Goal: Task Accomplishment & Management: Complete application form

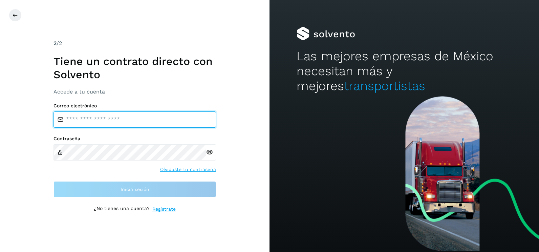
type input "**********"
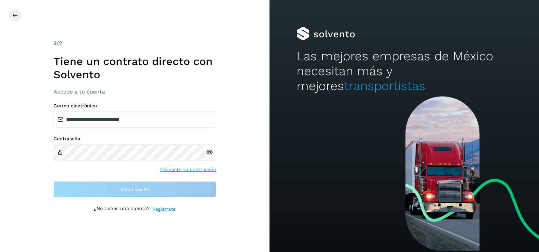
click at [278, 128] on div at bounding box center [405, 174] width 270 height 156
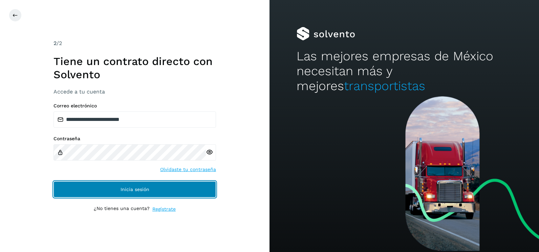
click at [211, 197] on button "Inicia sesión" at bounding box center [135, 189] width 163 height 16
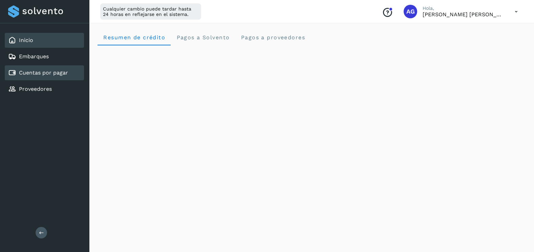
click at [67, 79] on div "Cuentas por pagar" at bounding box center [44, 72] width 79 height 15
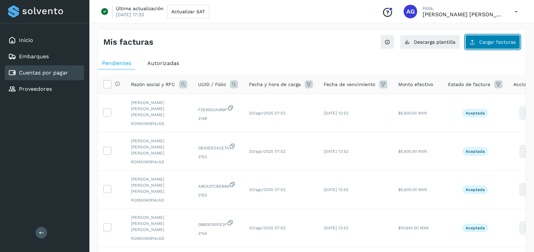
click at [500, 42] on span "Cargar facturas" at bounding box center [497, 42] width 37 height 5
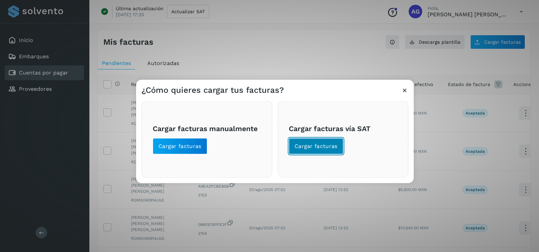
click at [298, 153] on button "Cargar facturas" at bounding box center [316, 146] width 55 height 16
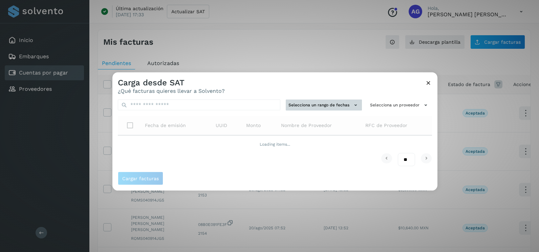
click at [345, 104] on button "Selecciona un rango de fechas" at bounding box center [324, 105] width 76 height 11
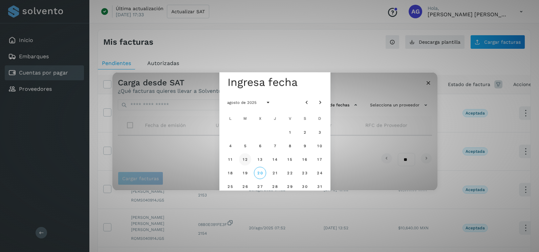
click at [244, 157] on span "12" at bounding box center [244, 159] width 5 height 5
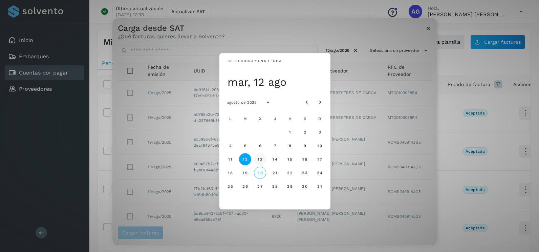
click at [258, 160] on span "13" at bounding box center [259, 159] width 5 height 5
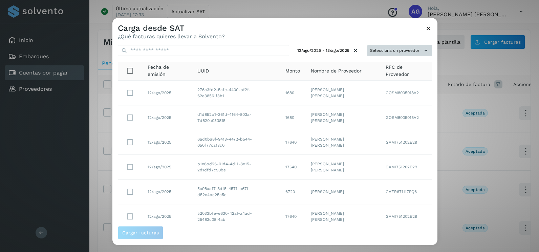
click at [405, 48] on button "Selecciona un proveedor" at bounding box center [399, 50] width 65 height 11
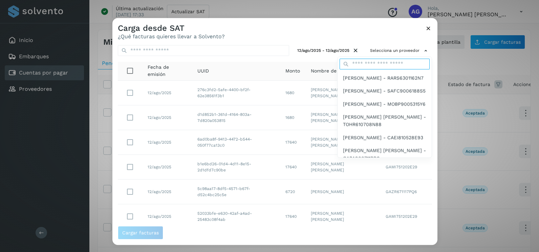
click at [370, 59] on input "text" at bounding box center [385, 64] width 90 height 11
type input "******"
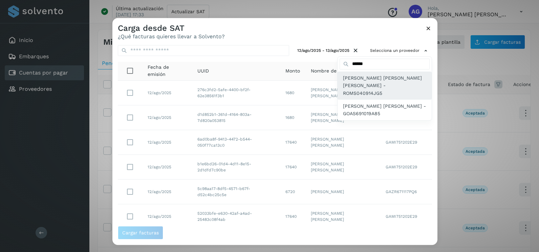
click at [368, 88] on span "[PERSON_NAME] [PERSON_NAME] [PERSON_NAME] - ROMS040914JG5" at bounding box center [384, 85] width 83 height 23
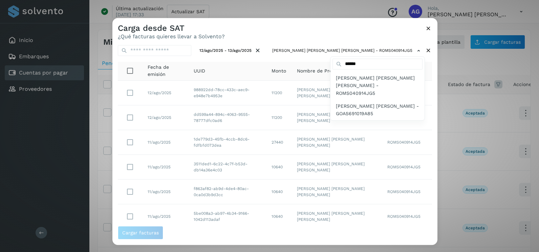
click at [427, 192] on div at bounding box center [381, 144] width 539 height 252
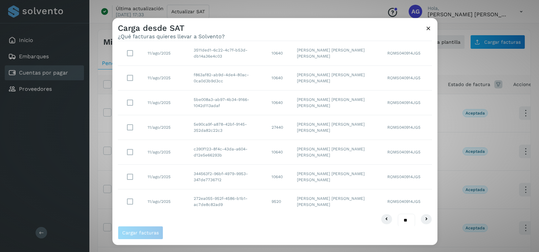
scroll to position [120, 0]
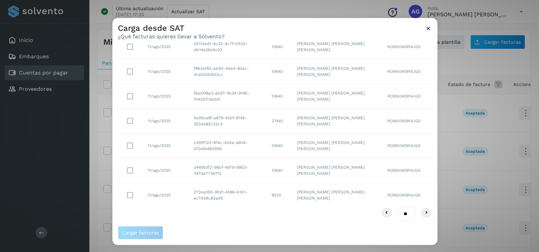
click at [402, 216] on select "** ** **" at bounding box center [406, 213] width 17 height 13
select select "**"
click at [398, 207] on select "** ** **" at bounding box center [406, 213] width 17 height 13
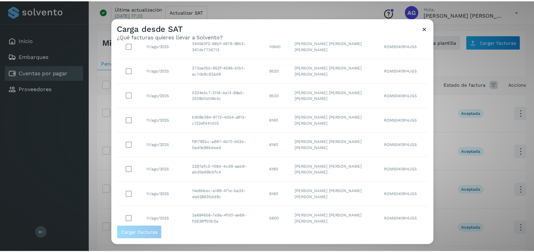
scroll to position [0, 0]
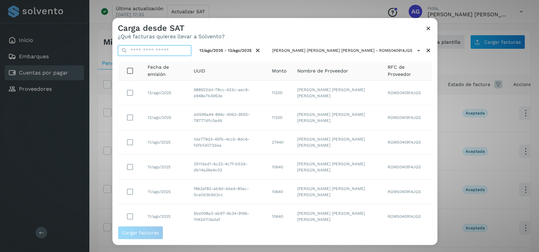
click at [191, 50] on input "text" at bounding box center [154, 50] width 73 height 11
click at [431, 27] on icon at bounding box center [428, 28] width 7 height 7
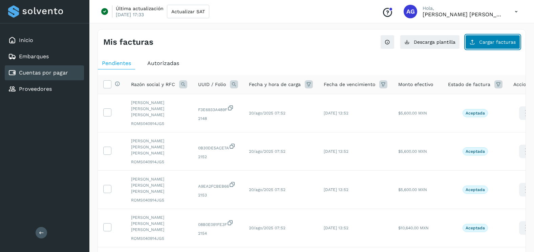
click at [472, 41] on icon at bounding box center [472, 41] width 5 height 5
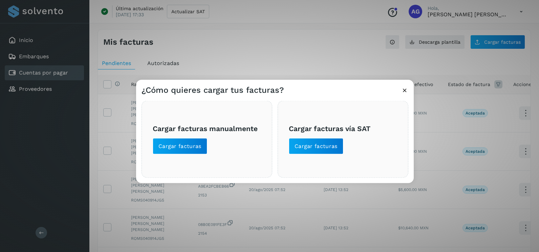
click at [287, 147] on div "Cargar facturas vía SAT Cargar facturas" at bounding box center [343, 139] width 131 height 77
click at [293, 147] on button "Cargar facturas" at bounding box center [316, 146] width 55 height 16
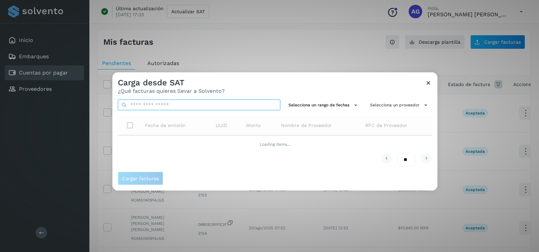
click at [226, 106] on input "text" at bounding box center [199, 105] width 163 height 11
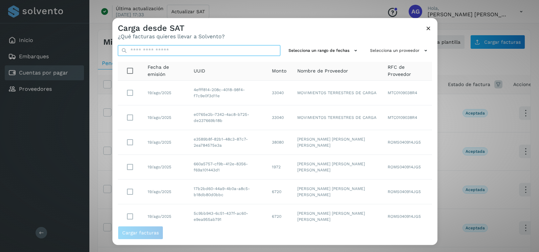
click at [181, 51] on input "text" at bounding box center [199, 50] width 163 height 11
paste input "**********"
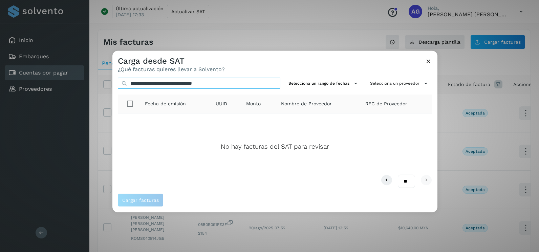
type input "**********"
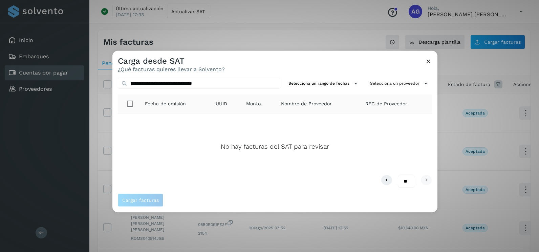
click at [427, 64] on icon at bounding box center [428, 61] width 7 height 7
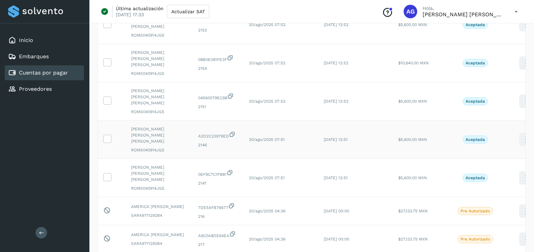
scroll to position [169, 0]
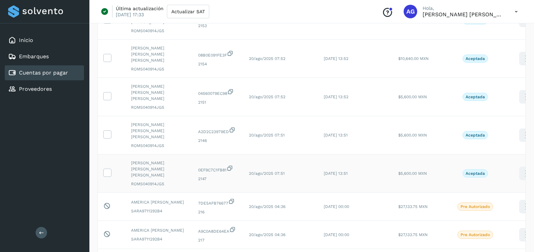
drag, startPoint x: 112, startPoint y: 134, endPoint x: 111, endPoint y: 114, distance: 19.7
click at [112, 154] on td at bounding box center [112, 173] width 28 height 38
click at [106, 169] on icon at bounding box center [107, 172] width 7 height 7
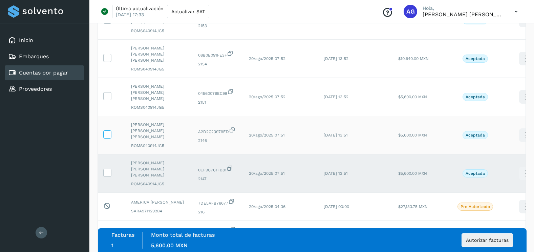
click at [108, 130] on icon at bounding box center [107, 133] width 7 height 7
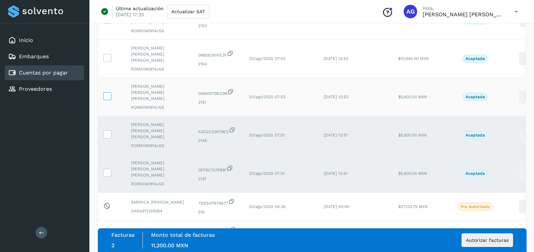
click at [110, 92] on icon at bounding box center [107, 95] width 7 height 7
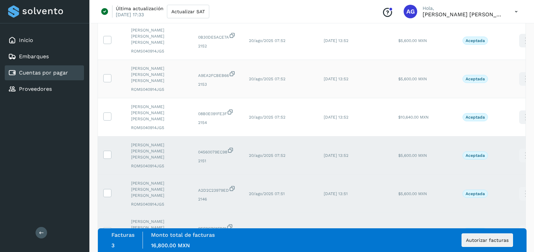
scroll to position [34, 0]
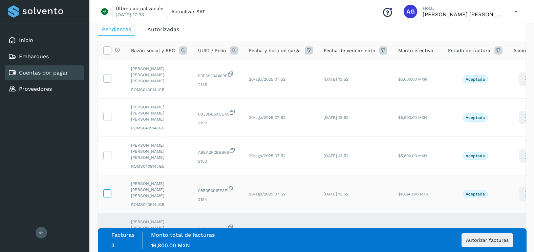
click at [110, 189] on icon at bounding box center [107, 192] width 7 height 7
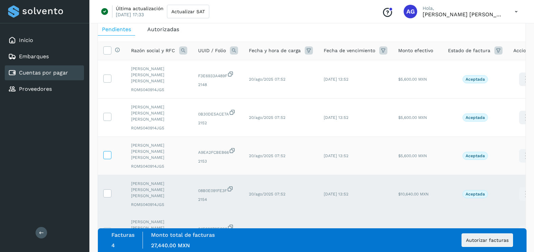
click at [111, 151] on label at bounding box center [107, 155] width 8 height 8
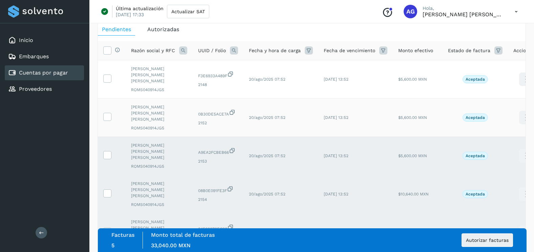
click at [110, 112] on td at bounding box center [112, 118] width 28 height 38
drag, startPoint x: 106, startPoint y: 110, endPoint x: 107, endPoint y: 101, distance: 9.5
click at [106, 113] on icon at bounding box center [107, 116] width 7 height 7
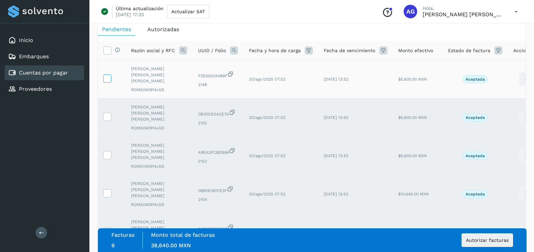
click at [110, 77] on icon at bounding box center [107, 78] width 7 height 7
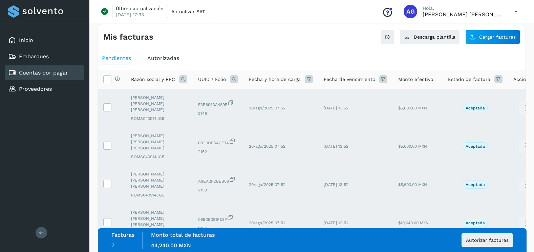
scroll to position [0, 0]
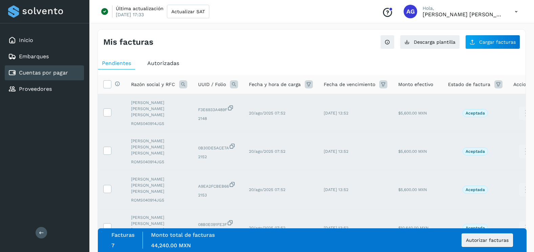
click at [174, 61] on span "Autorizadas" at bounding box center [163, 63] width 32 height 6
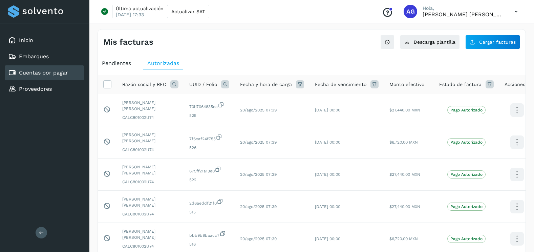
click at [116, 66] on span "Pendientes" at bounding box center [116, 63] width 29 height 6
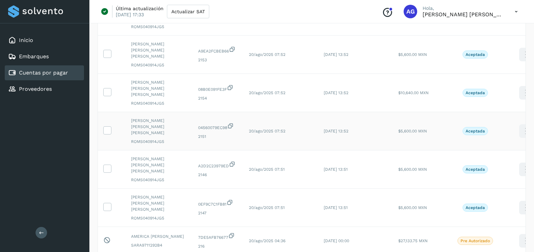
scroll to position [135, 0]
click at [107, 203] on icon at bounding box center [107, 206] width 7 height 7
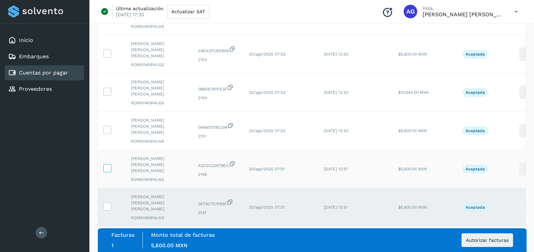
click at [109, 164] on icon at bounding box center [107, 167] width 7 height 7
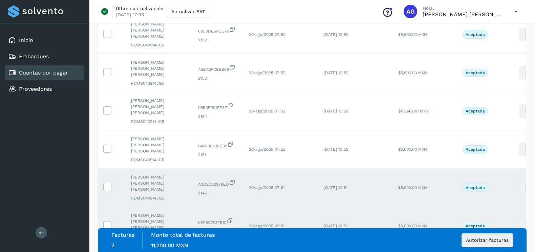
scroll to position [102, 0]
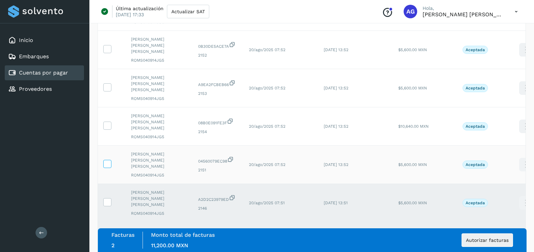
click at [109, 160] on icon at bounding box center [107, 163] width 7 height 7
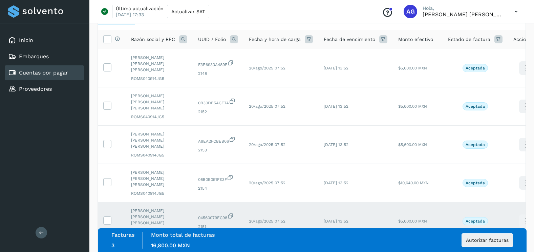
scroll to position [34, 0]
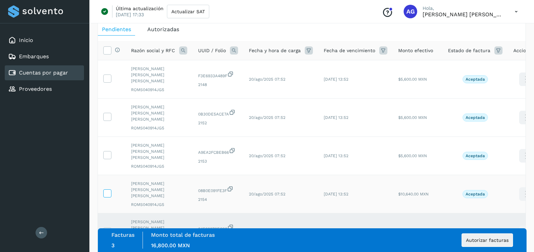
click at [106, 189] on icon at bounding box center [107, 192] width 7 height 7
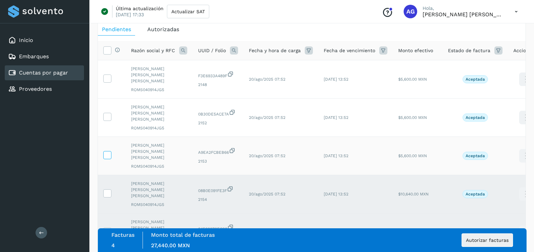
click at [105, 154] on span at bounding box center [107, 156] width 7 height 5
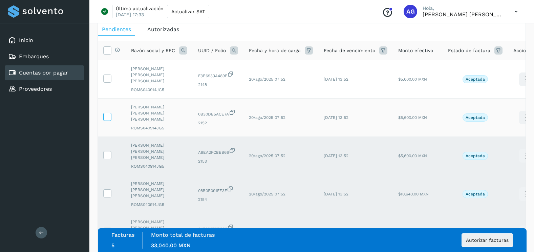
click at [106, 113] on icon at bounding box center [107, 116] width 7 height 7
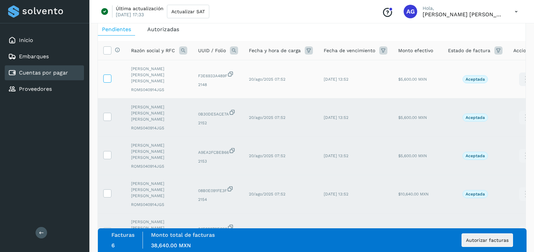
click at [107, 75] on icon at bounding box center [107, 78] width 7 height 7
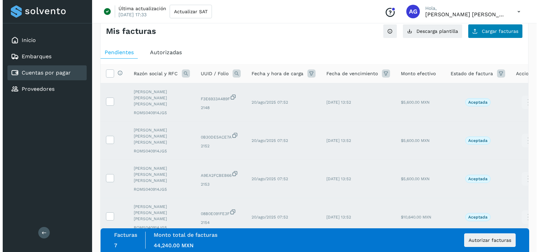
scroll to position [0, 0]
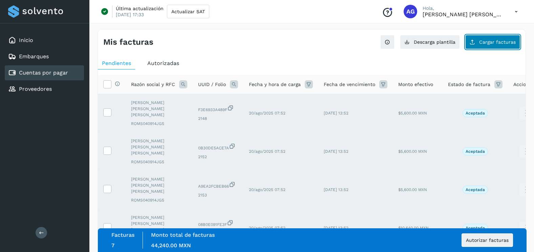
click at [497, 43] on span "Cargar facturas" at bounding box center [497, 42] width 37 height 5
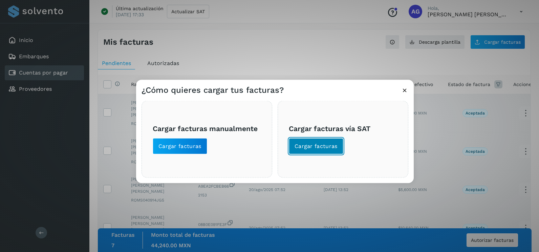
click at [333, 152] on button "Cargar facturas" at bounding box center [316, 146] width 55 height 16
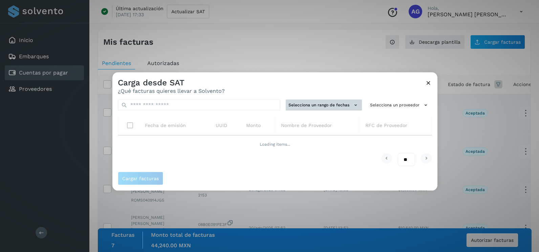
click at [305, 108] on button "Selecciona un rango de fechas" at bounding box center [324, 105] width 76 height 11
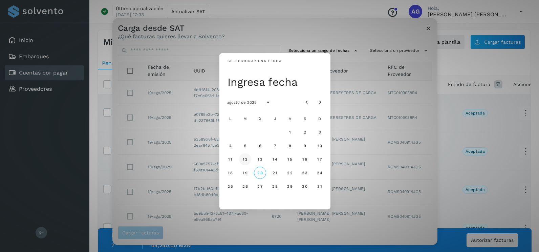
click at [246, 157] on span "12" at bounding box center [244, 159] width 5 height 5
click at [259, 158] on span "13" at bounding box center [259, 159] width 5 height 5
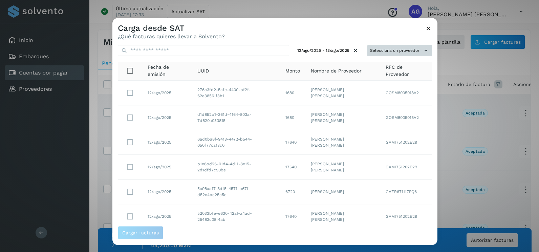
click at [411, 51] on button "Selecciona un proveedor" at bounding box center [399, 50] width 65 height 11
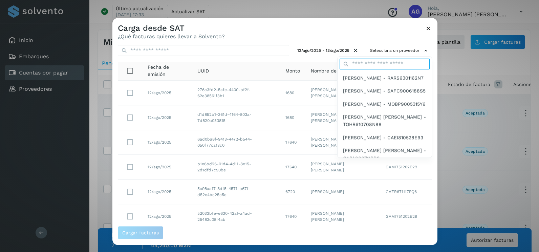
click at [367, 64] on input "text" at bounding box center [385, 64] width 90 height 11
type input "******"
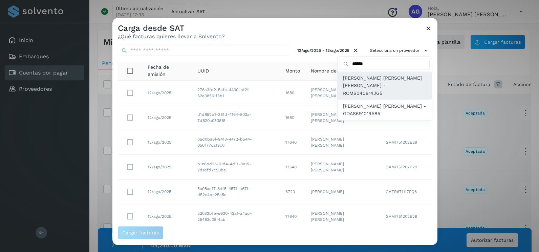
click at [367, 82] on span "SERGIO DAVID ROJAS MOTE - ROMS040914JG5" at bounding box center [384, 85] width 83 height 23
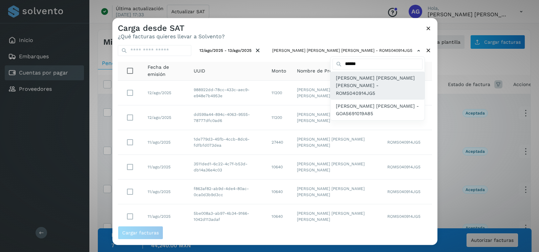
click at [384, 83] on span "SERGIO DAVID ROJAS MOTE - ROMS040914JG5" at bounding box center [377, 85] width 83 height 23
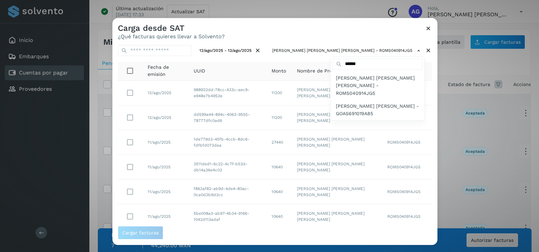
click at [424, 103] on div at bounding box center [381, 144] width 539 height 252
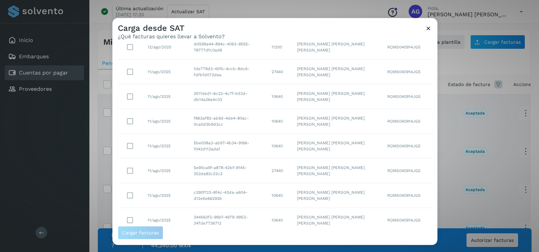
scroll to position [120, 0]
click at [402, 211] on select "** ** **" at bounding box center [406, 213] width 17 height 13
select select "**"
click at [398, 207] on select "** ** **" at bounding box center [406, 213] width 17 height 13
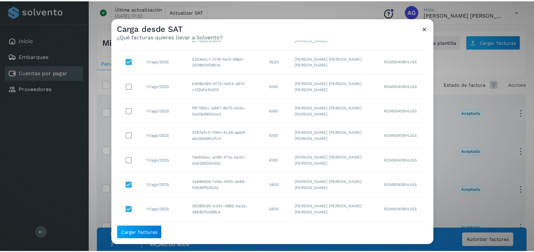
scroll to position [245, 0]
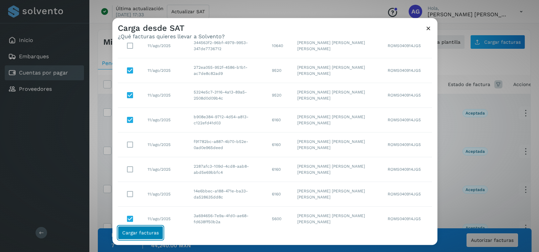
click at [149, 232] on span "Cargar facturas" at bounding box center [140, 232] width 37 height 5
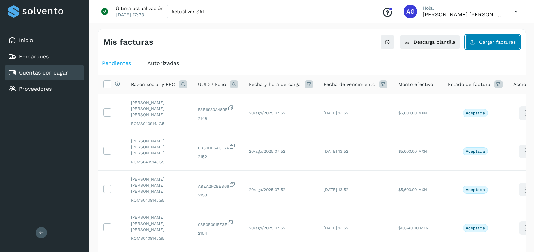
click at [510, 41] on span "Cargar facturas" at bounding box center [497, 42] width 37 height 5
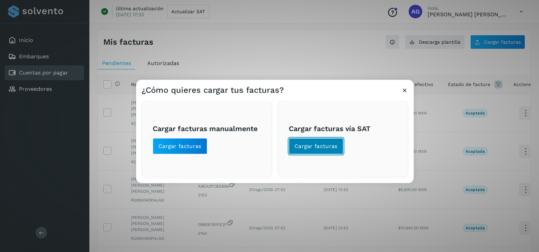
click at [341, 148] on button "Cargar facturas" at bounding box center [316, 146] width 55 height 16
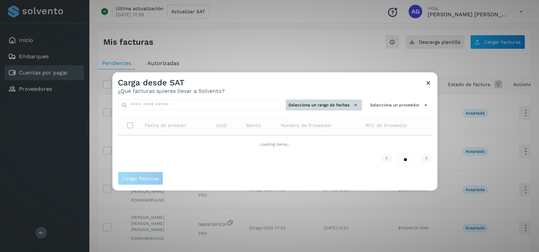
click at [333, 102] on button "Selecciona un rango de fechas" at bounding box center [324, 105] width 76 height 11
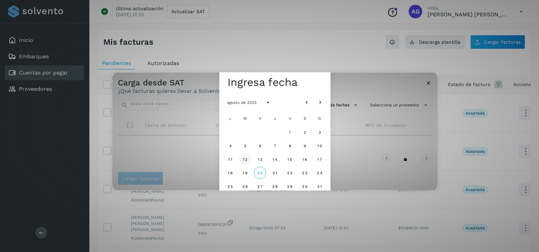
click at [244, 159] on span "12" at bounding box center [244, 159] width 5 height 5
click at [258, 160] on span "13" at bounding box center [259, 159] width 5 height 5
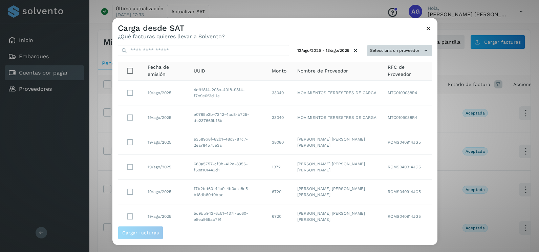
click at [415, 55] on button "Selecciona un proveedor" at bounding box center [399, 50] width 65 height 11
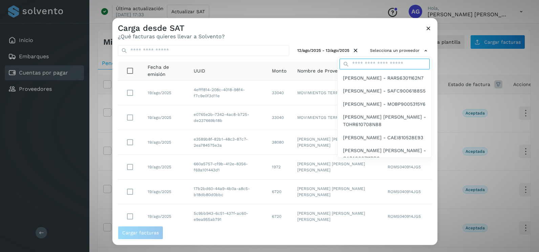
click at [386, 65] on input "text" at bounding box center [385, 64] width 90 height 11
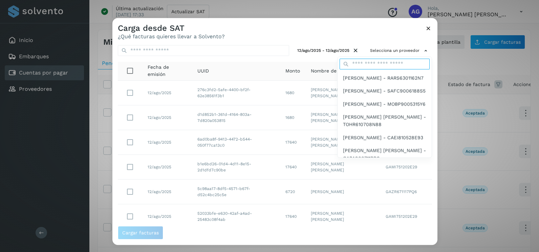
type input "******"
type input "**********"
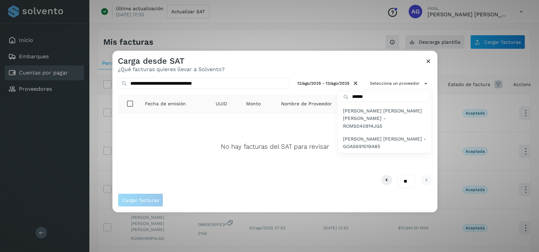
click at [326, 59] on div at bounding box center [381, 177] width 539 height 252
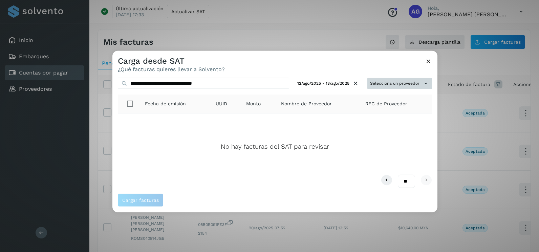
click at [397, 81] on button "Selecciona un proveedor" at bounding box center [399, 83] width 65 height 11
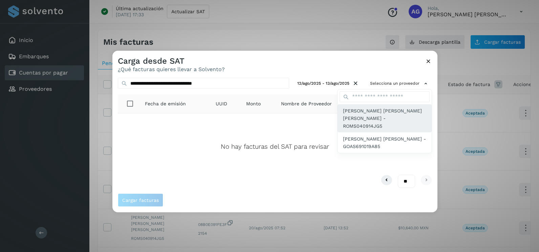
click at [382, 111] on span "SERGIO DAVID ROJAS MOTE - ROMS040914JG5" at bounding box center [384, 118] width 83 height 23
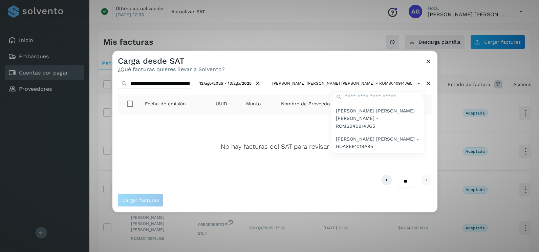
click at [368, 88] on div at bounding box center [381, 177] width 539 height 252
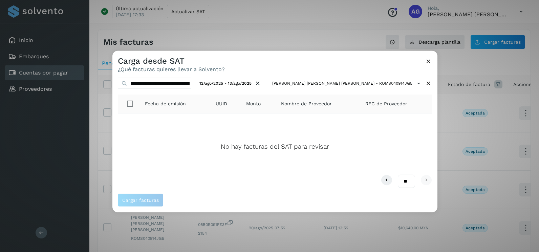
click at [431, 60] on icon at bounding box center [428, 61] width 7 height 7
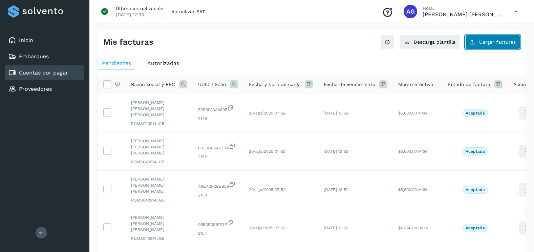
click at [480, 45] on button "Cargar facturas" at bounding box center [492, 42] width 55 height 14
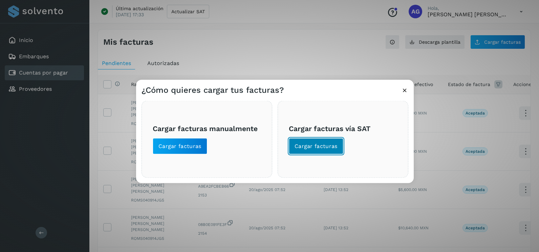
click at [314, 149] on span "Cargar facturas" at bounding box center [316, 146] width 43 height 7
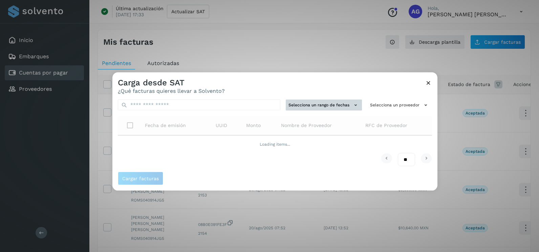
click at [330, 105] on button "Selecciona un rango de fechas" at bounding box center [324, 105] width 76 height 11
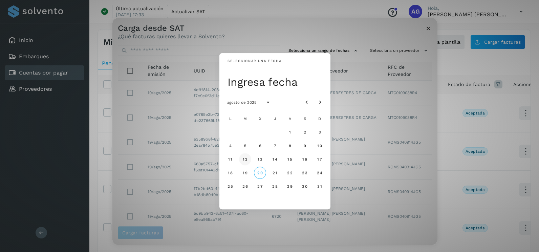
click at [246, 159] on span "12" at bounding box center [244, 159] width 5 height 5
click at [257, 159] on span "13" at bounding box center [259, 159] width 5 height 5
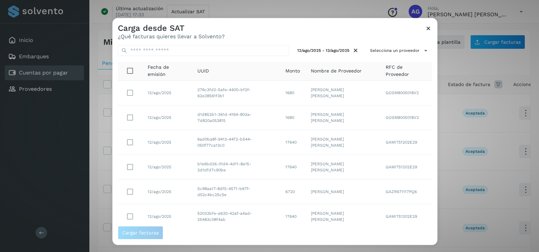
click at [405, 58] on div "12/ago/2025 - 13/ago/2025 Selecciona un proveedor Fecha de emisión UUID Monto N…" at bounding box center [274, 133] width 325 height 186
click at [402, 52] on button "Selecciona un proveedor" at bounding box center [399, 50] width 65 height 11
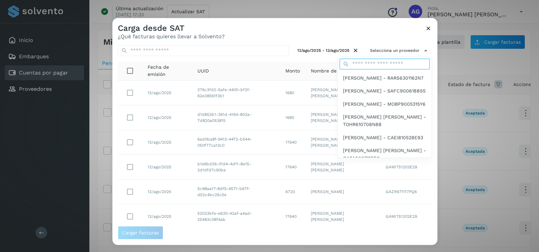
click at [386, 65] on input "text" at bounding box center [385, 64] width 90 height 11
type input "******"
type input "**********"
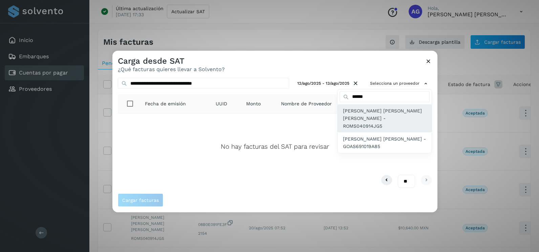
click at [396, 112] on span "[PERSON_NAME] [PERSON_NAME] [PERSON_NAME] - ROMS040914JG5" at bounding box center [384, 118] width 83 height 23
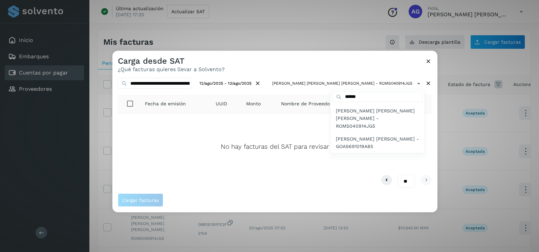
click at [396, 112] on span "[PERSON_NAME] [PERSON_NAME] [PERSON_NAME] - ROMS040914JG5" at bounding box center [377, 118] width 83 height 23
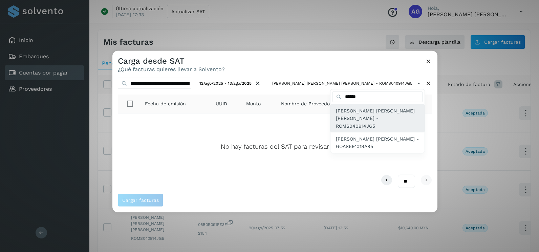
click at [396, 112] on span "[PERSON_NAME] [PERSON_NAME] [PERSON_NAME] - ROMS040914JG5" at bounding box center [377, 118] width 83 height 23
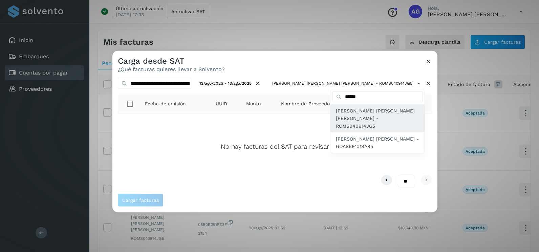
click at [396, 112] on span "[PERSON_NAME] [PERSON_NAME] [PERSON_NAME] - ROMS040914JG5" at bounding box center [377, 118] width 83 height 23
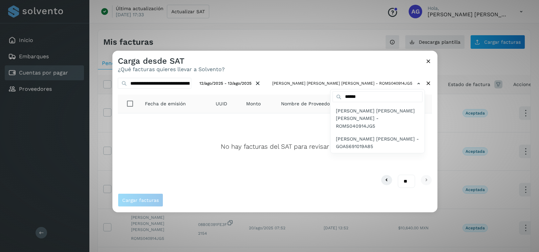
click at [305, 84] on div at bounding box center [381, 177] width 539 height 252
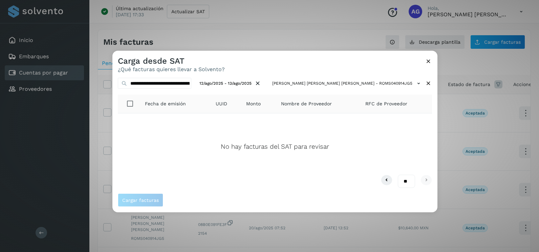
click at [303, 83] on div at bounding box center [381, 177] width 539 height 252
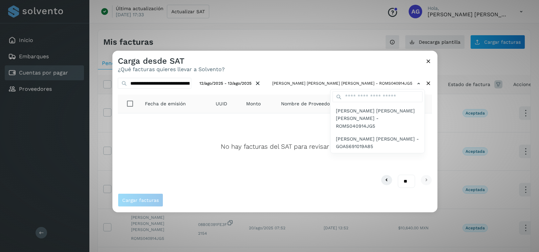
click at [303, 83] on div at bounding box center [381, 177] width 539 height 252
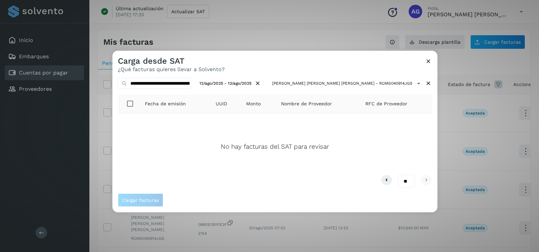
click at [435, 62] on div "Carga desde SAT ¿Qué facturas quieres llevar a Solvento?" at bounding box center [274, 62] width 325 height 22
click at [427, 58] on icon at bounding box center [428, 61] width 7 height 7
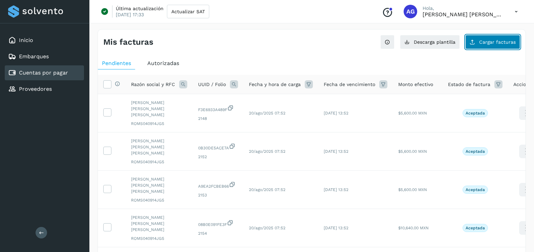
click at [480, 46] on button "Cargar facturas" at bounding box center [492, 42] width 55 height 14
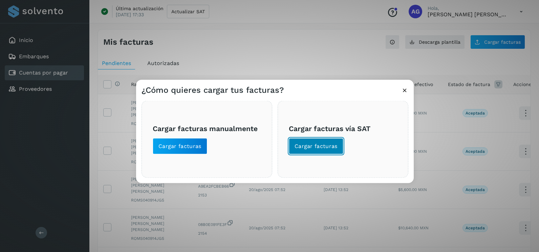
click at [334, 143] on span "Cargar facturas" at bounding box center [316, 146] width 43 height 7
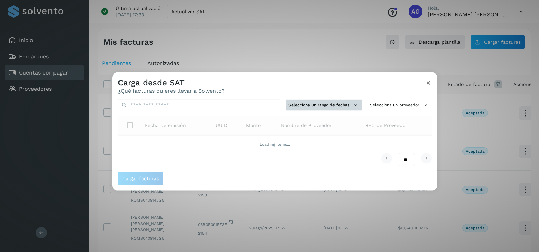
click at [327, 102] on button "Selecciona un rango de fechas" at bounding box center [324, 105] width 76 height 11
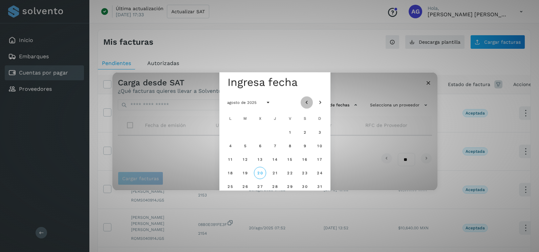
click at [310, 101] on icon "Mes anterior" at bounding box center [306, 102] width 7 height 7
click at [320, 98] on button "Mes siguiente" at bounding box center [320, 102] width 12 height 12
click at [231, 159] on span "11" at bounding box center [230, 159] width 4 height 5
click at [246, 158] on span "12" at bounding box center [244, 159] width 5 height 5
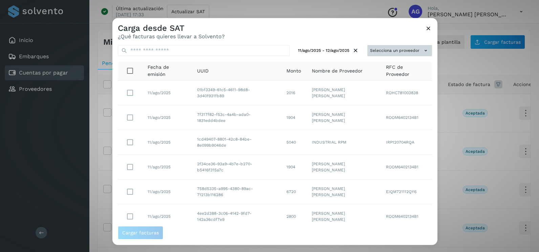
click at [409, 49] on button "Selecciona un proveedor" at bounding box center [399, 50] width 65 height 11
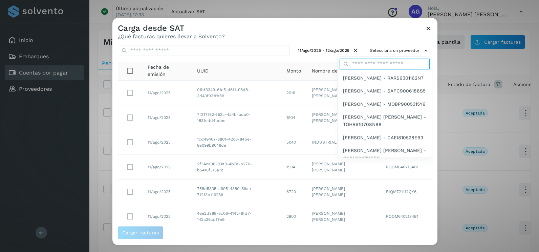
click at [383, 62] on input "text" at bounding box center [385, 64] width 90 height 11
type input "******"
type input "**********"
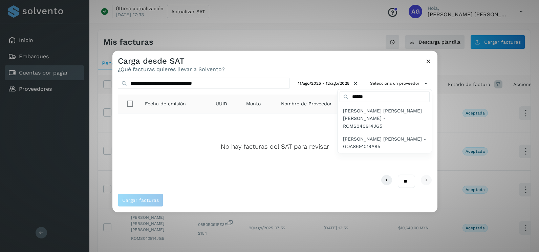
click at [430, 60] on div at bounding box center [381, 177] width 539 height 252
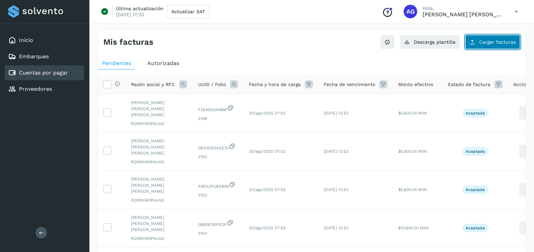
click at [482, 46] on button "Cargar facturas" at bounding box center [492, 42] width 55 height 14
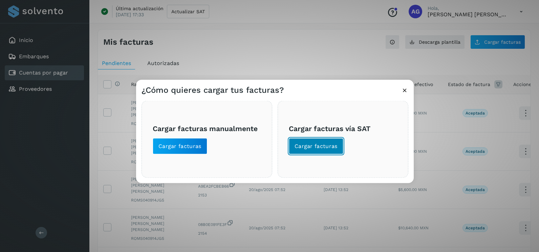
click at [325, 151] on button "Cargar facturas" at bounding box center [316, 146] width 55 height 16
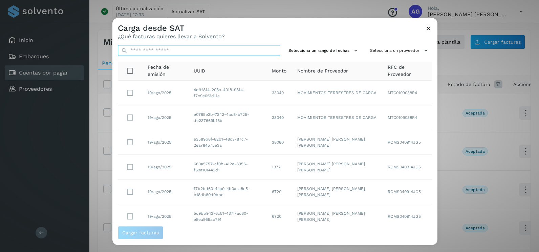
click at [208, 55] on input "text" at bounding box center [199, 50] width 163 height 11
paste input "**********"
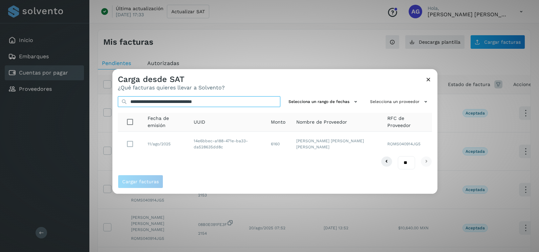
type input "**********"
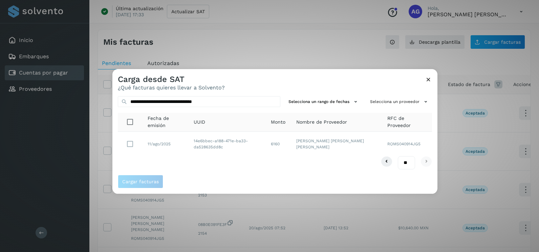
click at [266, 147] on td "14e6bbec-a188-471e-ba33-da528635dd8c" at bounding box center [278, 144] width 25 height 24
click at [266, 141] on td "14e6bbec-a188-471e-ba33-da528635dd8c" at bounding box center [278, 144] width 25 height 24
click at [159, 179] on button "Cargar facturas" at bounding box center [140, 182] width 45 height 14
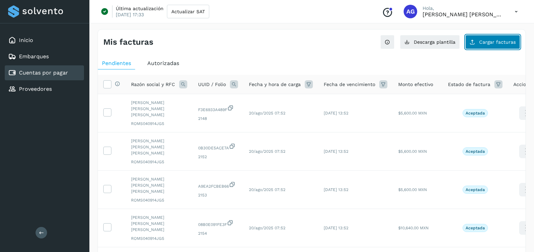
click at [497, 37] on button "Cargar facturas" at bounding box center [492, 42] width 55 height 14
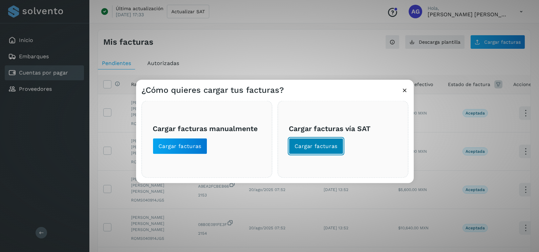
click at [330, 143] on span "Cargar facturas" at bounding box center [316, 146] width 43 height 7
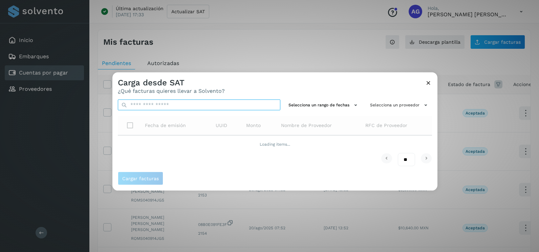
click at [177, 104] on input "text" at bounding box center [199, 105] width 163 height 11
click at [244, 83] on div "Carga desde SAT ¿Qué facturas quieres llevar a Solvento?" at bounding box center [274, 83] width 325 height 22
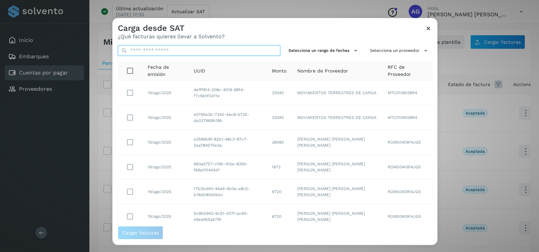
click at [211, 49] on input "text" at bounding box center [199, 50] width 163 height 11
paste input "**********"
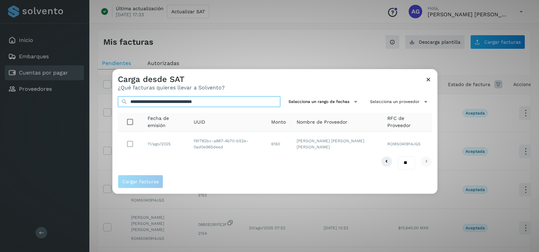
type input "**********"
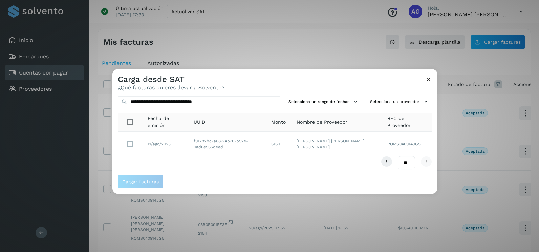
click at [266, 147] on td "f91782bc-a887-4b70-b52e-0ad0e965deed" at bounding box center [278, 144] width 25 height 24
click at [146, 181] on span "Cargar facturas" at bounding box center [140, 181] width 37 height 5
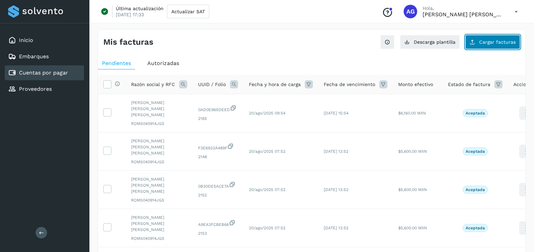
click at [475, 43] on icon at bounding box center [472, 41] width 5 height 5
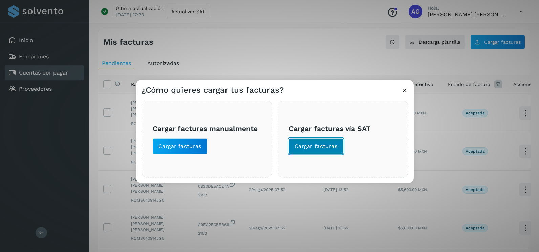
click at [312, 150] on button "Cargar facturas" at bounding box center [316, 146] width 55 height 16
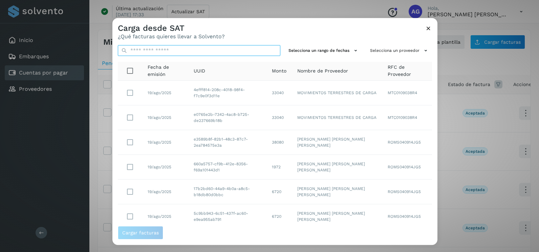
click at [225, 49] on input "text" at bounding box center [199, 50] width 163 height 11
paste input "**********"
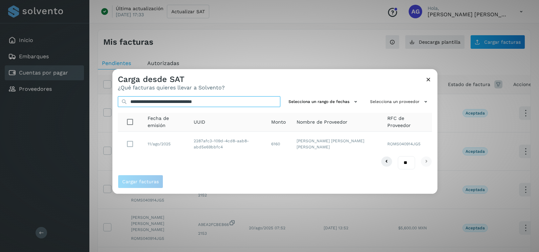
type input "**********"
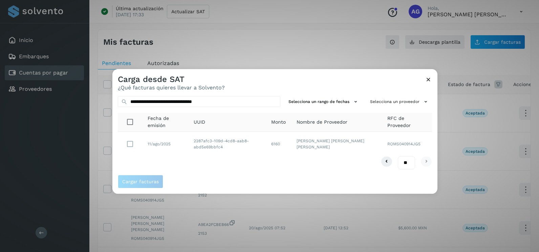
click at [266, 146] on td "2287afc3-109d-4cd8-aab8-abd5e69bbfc4" at bounding box center [278, 144] width 25 height 24
click at [151, 183] on span "Cargar facturas" at bounding box center [140, 181] width 37 height 5
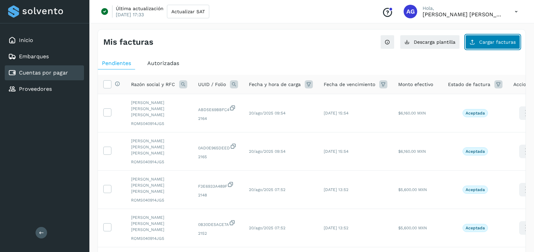
click at [494, 45] on button "Cargar facturas" at bounding box center [492, 42] width 55 height 14
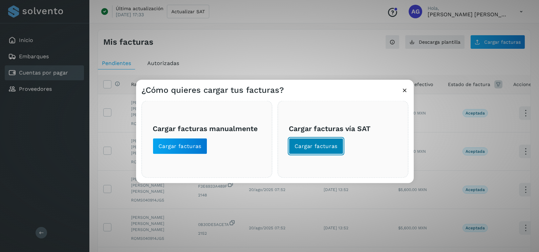
click at [318, 143] on span "Cargar facturas" at bounding box center [316, 146] width 43 height 7
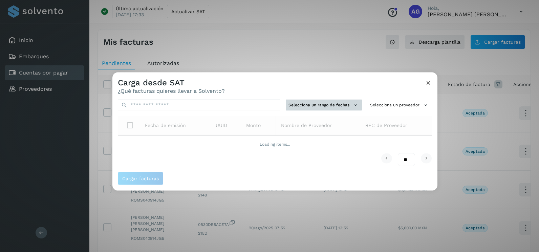
click at [326, 103] on button "Selecciona un rango de fechas" at bounding box center [324, 105] width 76 height 11
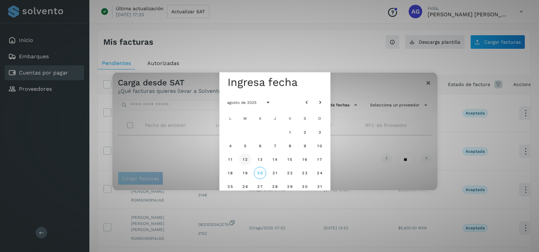
click at [250, 160] on button "12" at bounding box center [245, 159] width 12 height 12
click at [259, 160] on span "13" at bounding box center [259, 159] width 5 height 5
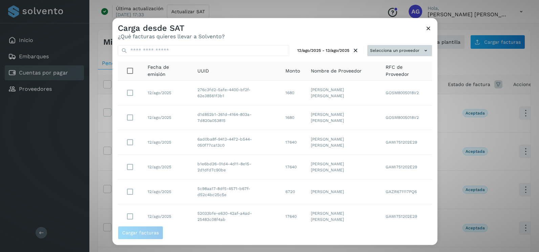
click at [424, 48] on icon at bounding box center [425, 50] width 7 height 7
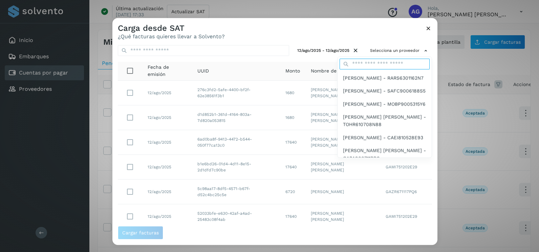
click at [374, 64] on input "text" at bounding box center [385, 64] width 90 height 11
type input "******"
type input "**********"
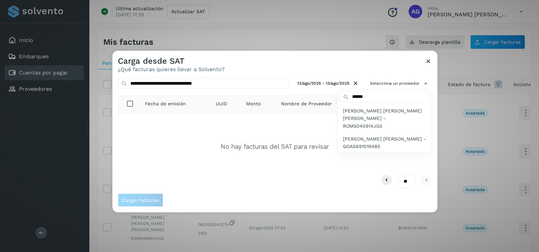
click at [427, 62] on div at bounding box center [381, 177] width 539 height 252
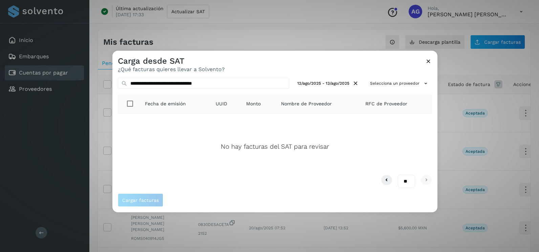
click at [432, 60] on div "Carga desde SAT ¿Qué facturas quieres llevar a Solvento?" at bounding box center [274, 62] width 325 height 22
click at [426, 61] on icon at bounding box center [428, 61] width 7 height 7
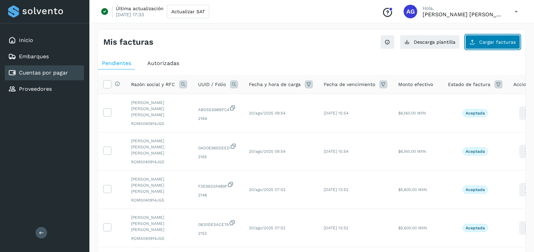
click at [495, 43] on span "Cargar facturas" at bounding box center [497, 42] width 37 height 5
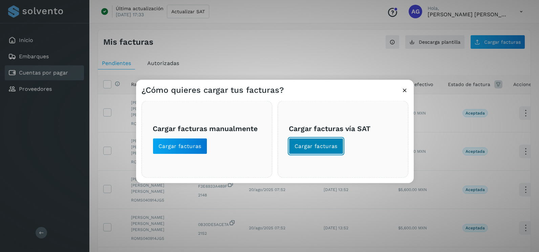
click at [328, 148] on span "Cargar facturas" at bounding box center [316, 146] width 43 height 7
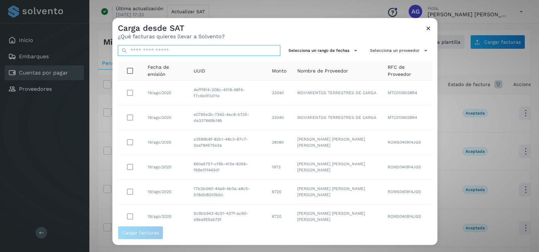
click at [233, 45] on input "text" at bounding box center [199, 50] width 163 height 11
paste input "**********"
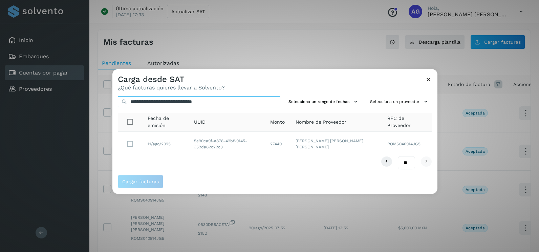
type input "**********"
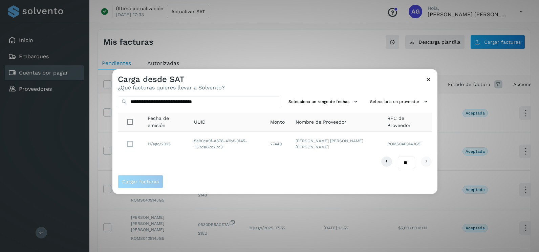
click at [265, 141] on td "5e90ca9f-a878-42bf-9145-352da82c22c3" at bounding box center [277, 144] width 25 height 24
click at [143, 178] on button "Cargar facturas" at bounding box center [140, 182] width 45 height 14
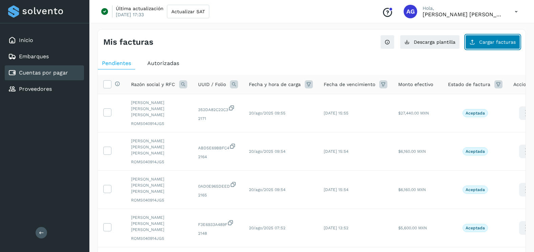
click at [503, 44] on span "Cargar facturas" at bounding box center [497, 42] width 37 height 5
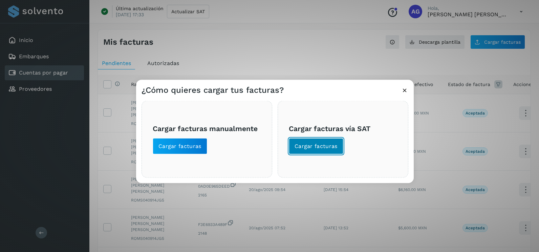
click at [335, 145] on span "Cargar facturas" at bounding box center [316, 146] width 43 height 7
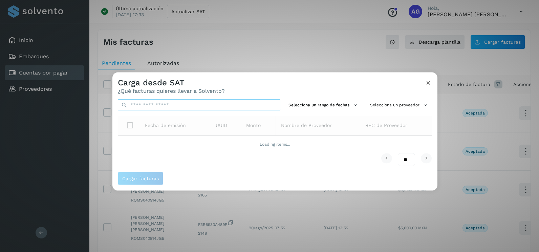
click at [245, 107] on input "text" at bounding box center [199, 105] width 163 height 11
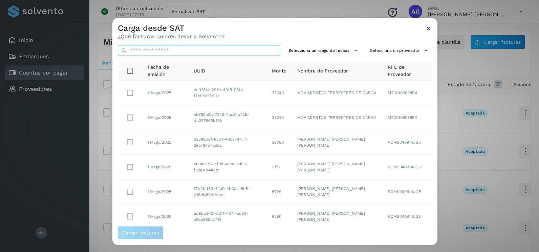
click at [247, 48] on input "text" at bounding box center [199, 50] width 163 height 11
paste input "**********"
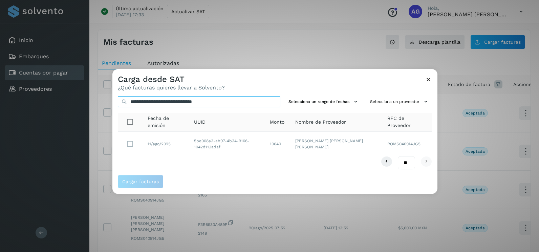
type input "**********"
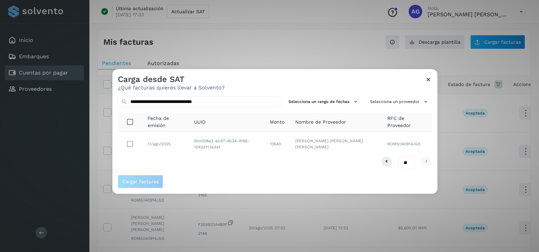
click at [265, 145] on td "5be008a3-ab97-4b34-9166-1042d113adaf" at bounding box center [277, 144] width 25 height 24
click at [150, 178] on button "Cargar facturas" at bounding box center [140, 182] width 45 height 14
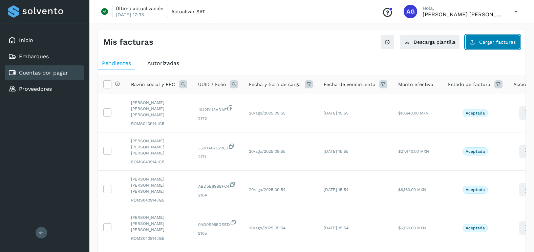
click at [482, 36] on button "Cargar facturas" at bounding box center [492, 42] width 55 height 14
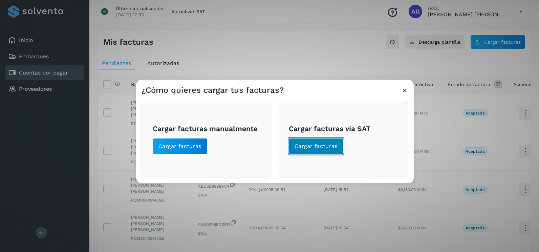
click at [333, 143] on span "Cargar facturas" at bounding box center [316, 146] width 43 height 7
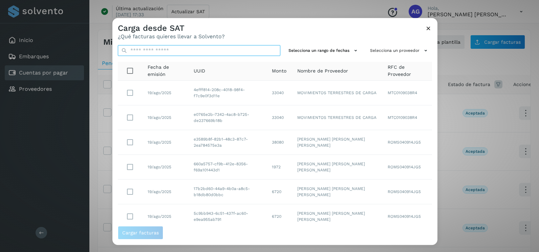
click at [230, 50] on input "text" at bounding box center [199, 50] width 163 height 11
paste input "**********"
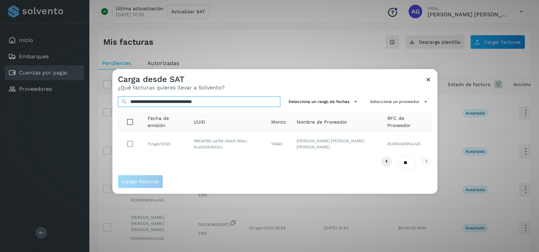
type input "**********"
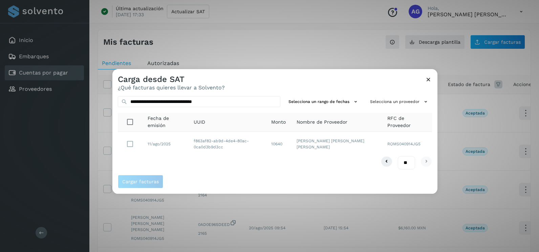
click at [188, 145] on td "11/ago/2025" at bounding box center [227, 144] width 78 height 24
click at [157, 185] on button "Cargar facturas" at bounding box center [140, 182] width 45 height 14
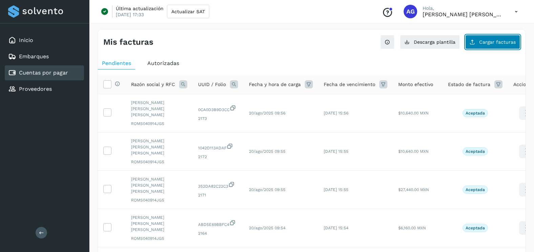
click at [501, 42] on span "Cargar facturas" at bounding box center [497, 42] width 37 height 5
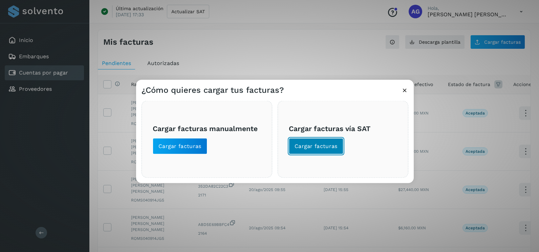
click at [307, 144] on span "Cargar facturas" at bounding box center [316, 146] width 43 height 7
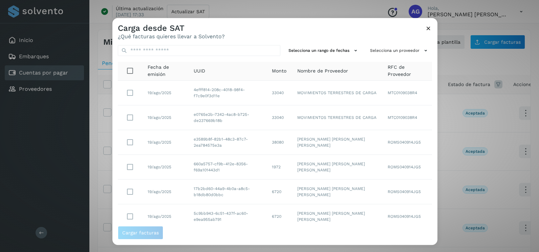
click at [267, 65] on th "UUID" at bounding box center [279, 71] width 25 height 19
click at [190, 52] on input "text" at bounding box center [199, 50] width 163 height 11
paste input "**********"
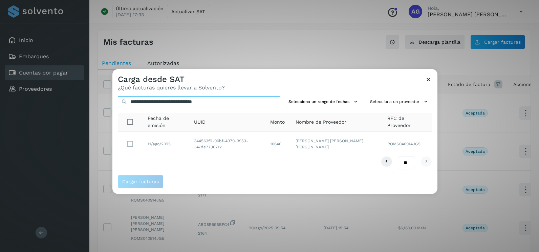
type input "**********"
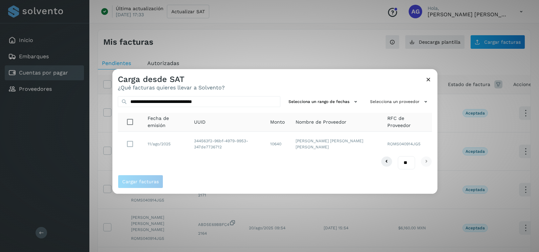
click at [265, 146] on td "344563f2-96bf-4979-9953-347de7736712" at bounding box center [277, 144] width 25 height 24
click at [145, 181] on span "Cargar facturas" at bounding box center [140, 181] width 37 height 5
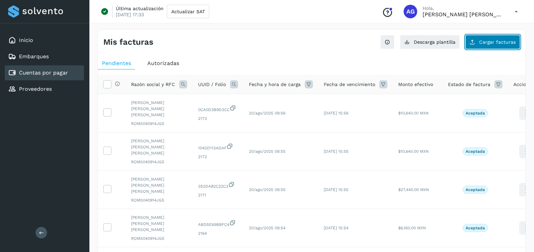
click at [495, 48] on button "Cargar facturas" at bounding box center [492, 42] width 55 height 14
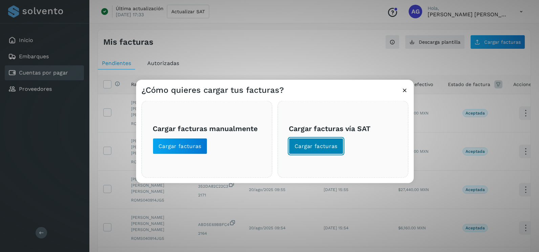
click at [325, 150] on button "Cargar facturas" at bounding box center [316, 146] width 55 height 16
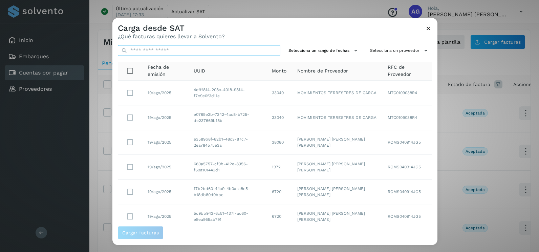
click at [202, 50] on input "text" at bounding box center [199, 50] width 163 height 11
paste input "**********"
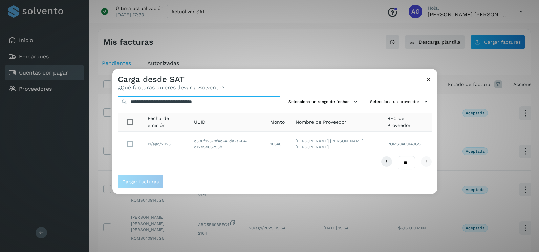
type input "**********"
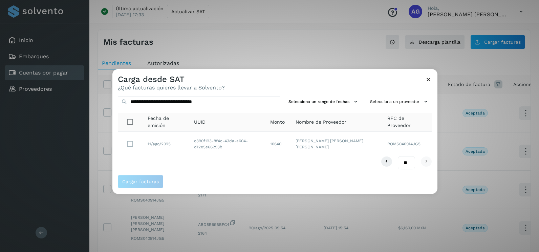
click at [189, 146] on td "11/ago/2025" at bounding box center [227, 144] width 77 height 24
click at [144, 179] on span "Cargar facturas" at bounding box center [140, 181] width 37 height 5
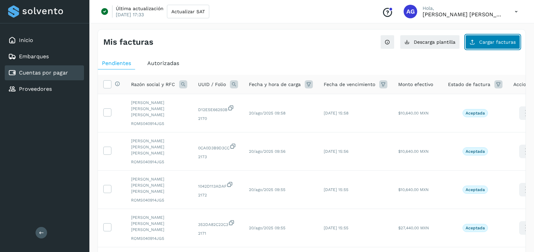
click at [504, 40] on span "Cargar facturas" at bounding box center [497, 42] width 37 height 5
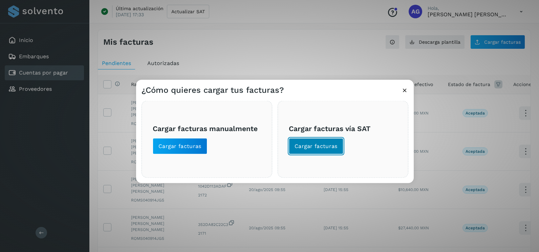
click at [321, 150] on span "Cargar facturas" at bounding box center [316, 146] width 43 height 7
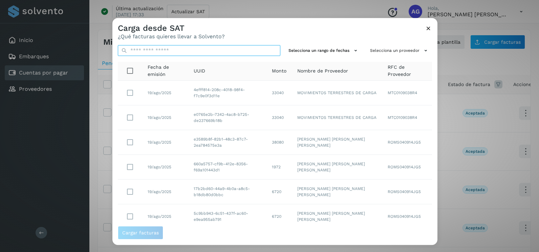
click at [217, 51] on input "text" at bounding box center [199, 50] width 163 height 11
paste input "**********"
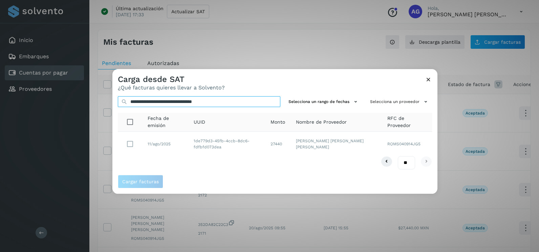
type input "**********"
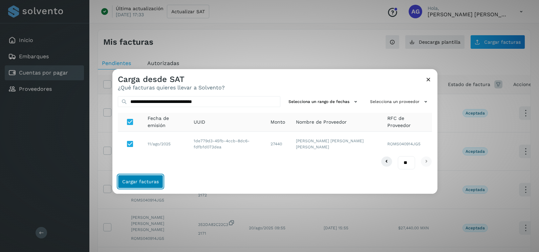
click at [141, 180] on span "Cargar facturas" at bounding box center [140, 181] width 37 height 5
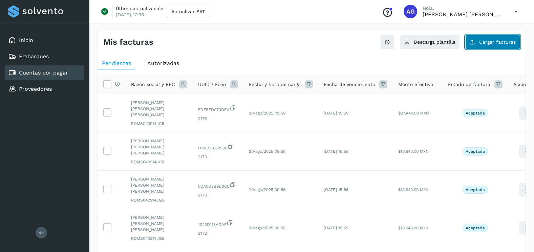
click at [489, 46] on button "Cargar facturas" at bounding box center [492, 42] width 55 height 14
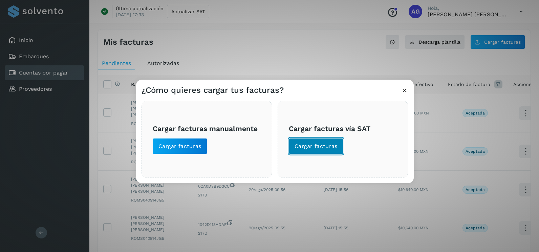
click at [316, 149] on span "Cargar facturas" at bounding box center [316, 146] width 43 height 7
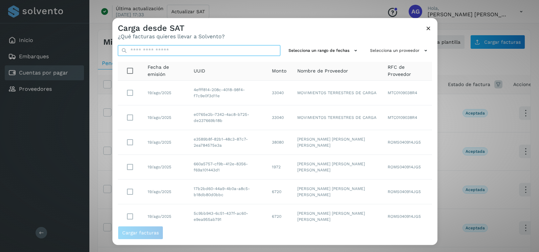
click at [227, 50] on input "text" at bounding box center [199, 50] width 163 height 11
paste input "**********"
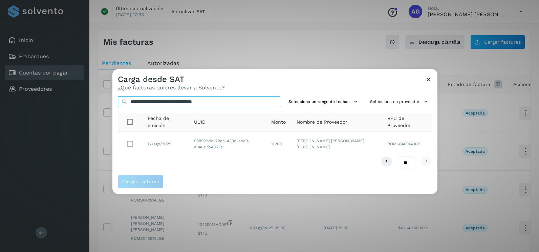
type input "**********"
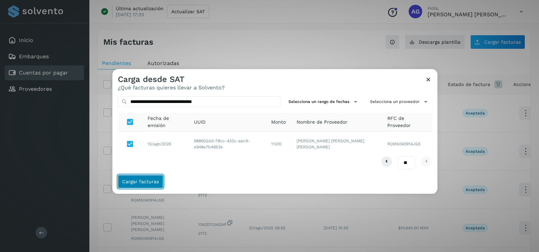
click at [143, 182] on span "Cargar facturas" at bounding box center [140, 181] width 37 height 5
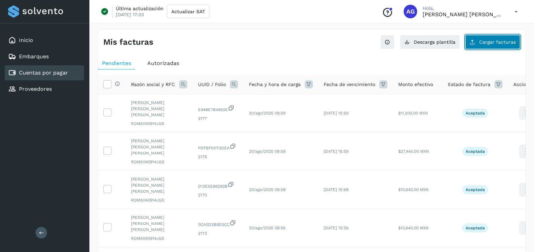
click at [495, 40] on span "Cargar facturas" at bounding box center [497, 42] width 37 height 5
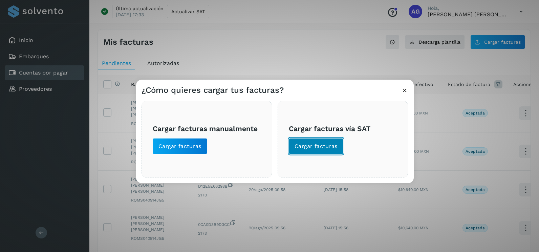
click at [303, 147] on span "Cargar facturas" at bounding box center [316, 146] width 43 height 7
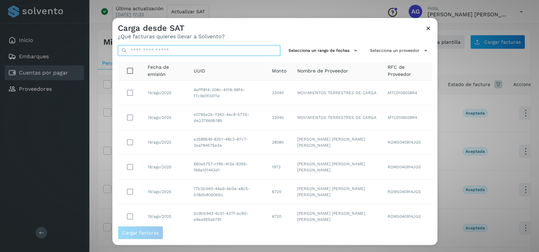
click at [224, 51] on input "text" at bounding box center [199, 50] width 163 height 11
paste input "**********"
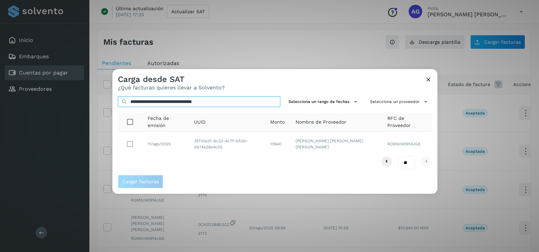
type input "**********"
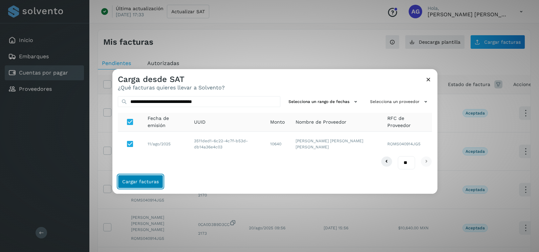
click at [145, 183] on span "Cargar facturas" at bounding box center [140, 181] width 37 height 5
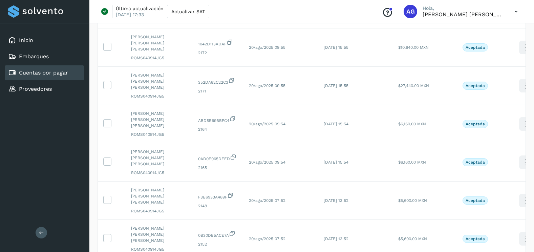
scroll to position [227, 0]
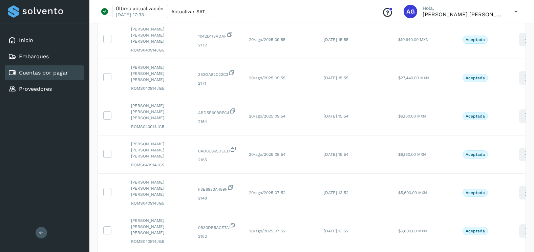
drag, startPoint x: 425, startPoint y: 204, endPoint x: 427, endPoint y: 212, distance: 8.2
select select "**"
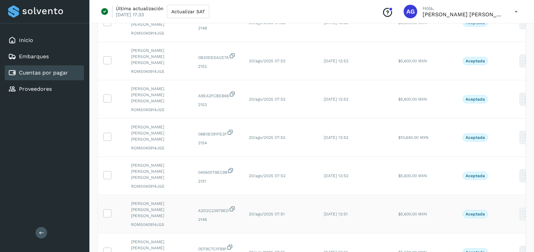
scroll to position [396, 0]
click at [107, 248] on icon at bounding box center [107, 251] width 7 height 7
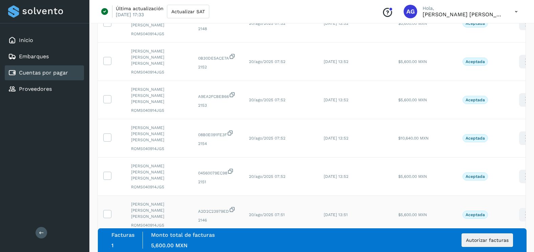
click at [111, 196] on td at bounding box center [112, 215] width 28 height 38
click at [107, 210] on label at bounding box center [107, 214] width 8 height 8
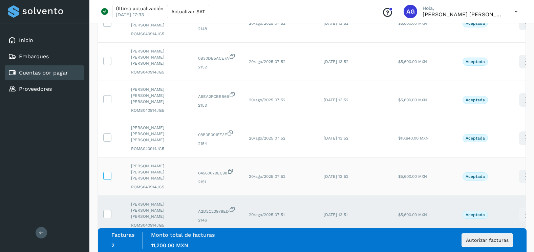
click at [107, 172] on icon at bounding box center [107, 175] width 7 height 7
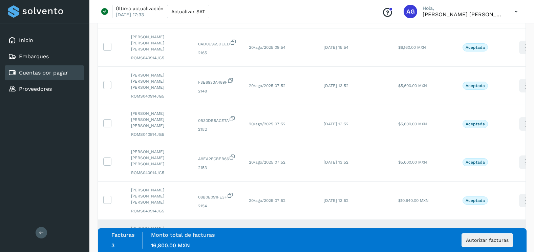
scroll to position [328, 0]
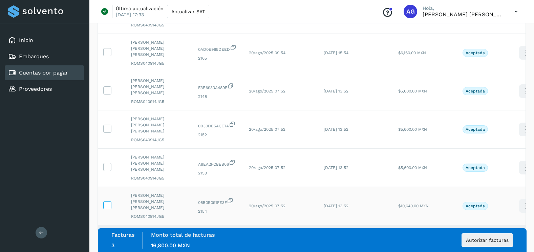
click at [106, 201] on icon at bounding box center [107, 204] width 7 height 7
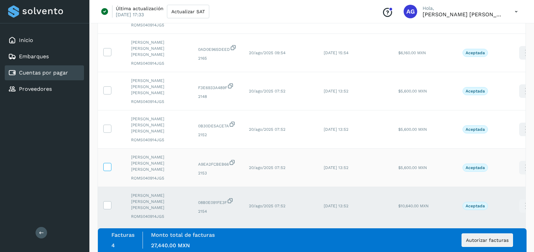
click at [105, 163] on icon at bounding box center [107, 166] width 7 height 7
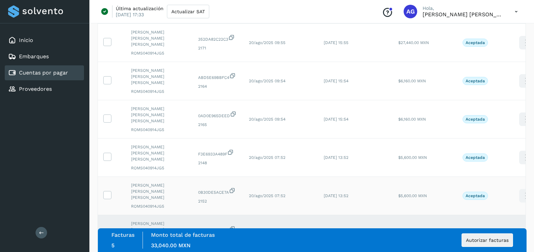
scroll to position [260, 0]
click at [110, 192] on icon at bounding box center [107, 195] width 7 height 7
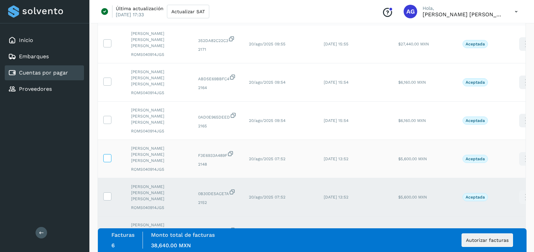
drag, startPoint x: 108, startPoint y: 111, endPoint x: 108, endPoint y: 107, distance: 4.1
click at [108, 140] on td at bounding box center [112, 159] width 28 height 38
click at [108, 154] on icon at bounding box center [107, 157] width 7 height 7
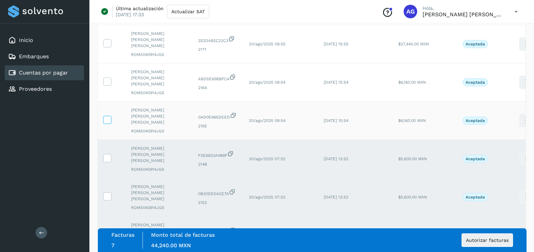
click at [108, 116] on icon at bounding box center [107, 119] width 7 height 7
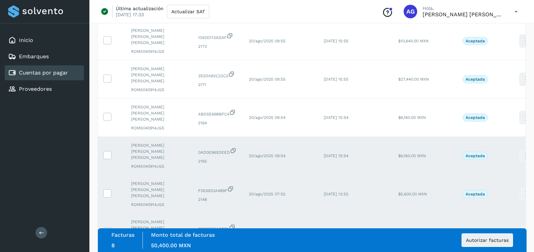
scroll to position [193, 0]
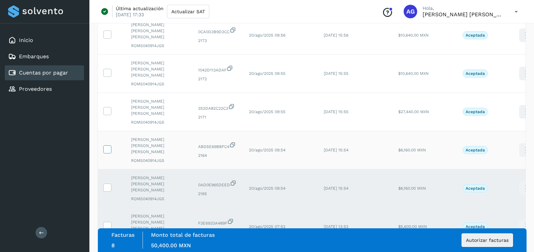
click at [107, 145] on icon at bounding box center [107, 148] width 7 height 7
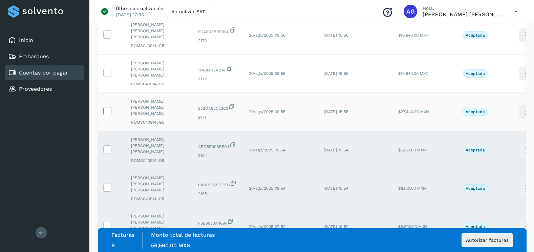
click at [107, 110] on span at bounding box center [107, 112] width 7 height 5
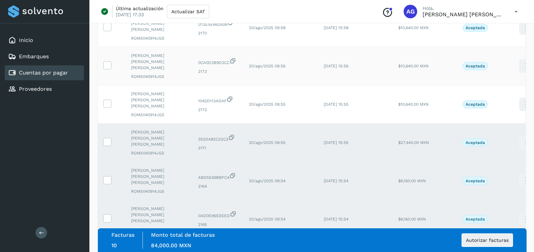
scroll to position [57, 0]
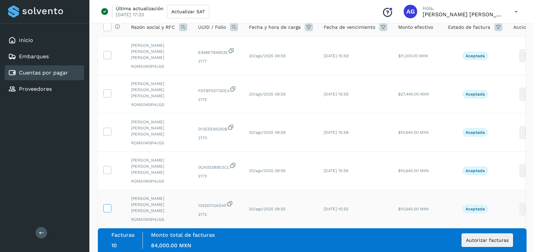
drag, startPoint x: 108, startPoint y: 183, endPoint x: 109, endPoint y: 174, distance: 8.8
click at [108, 204] on icon at bounding box center [107, 207] width 7 height 7
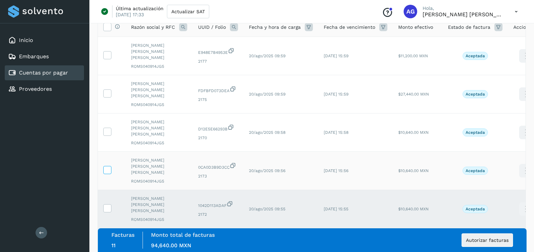
click at [107, 166] on icon at bounding box center [107, 169] width 7 height 7
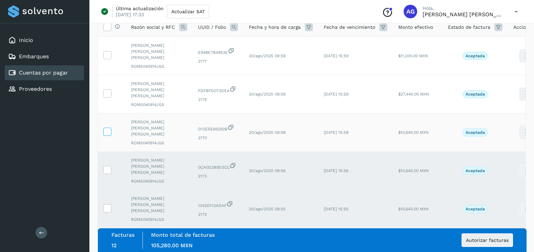
click at [108, 128] on icon at bounding box center [107, 131] width 7 height 7
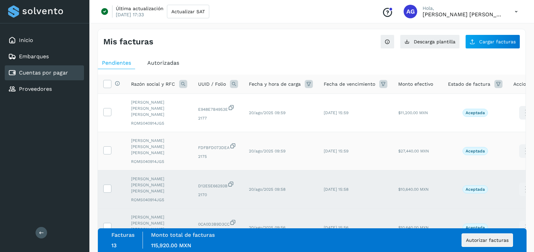
scroll to position [0, 0]
click at [107, 147] on icon at bounding box center [107, 150] width 7 height 7
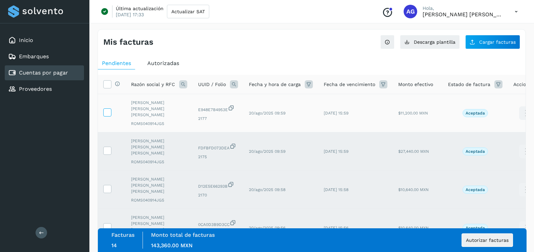
click at [108, 111] on icon at bounding box center [107, 111] width 7 height 7
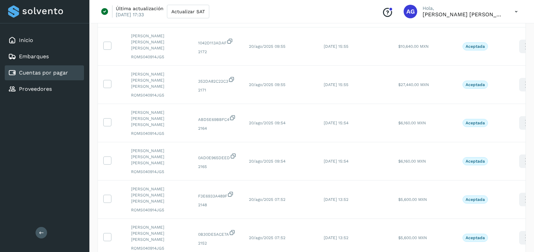
scroll to position [227, 0]
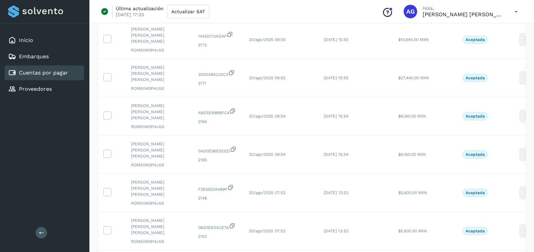
select select "**"
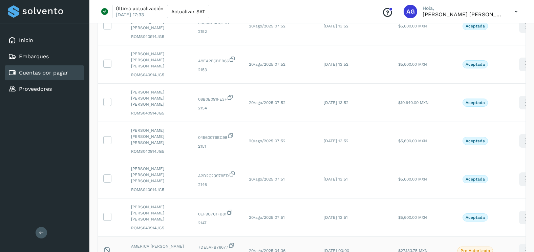
scroll to position [430, 0]
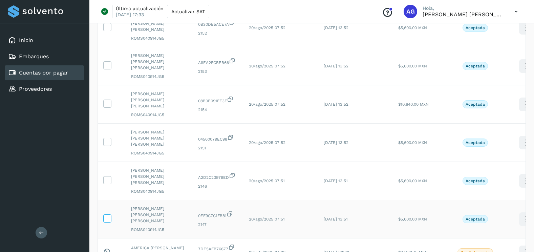
click at [107, 217] on span at bounding box center [107, 219] width 7 height 5
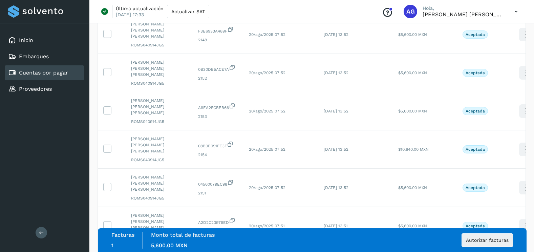
scroll to position [362, 0]
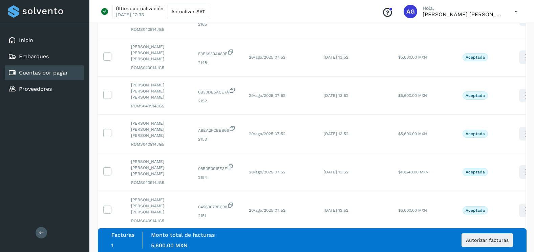
drag, startPoint x: 110, startPoint y: 166, endPoint x: 110, endPoint y: 155, distance: 11.2
click at [110, 244] on icon at bounding box center [107, 247] width 7 height 7
click at [108, 206] on icon at bounding box center [107, 209] width 7 height 7
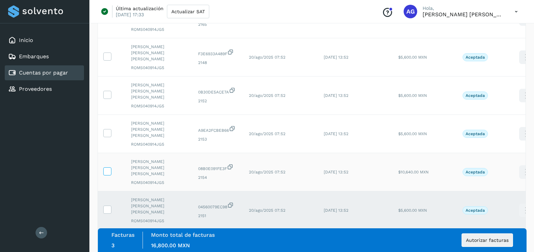
click at [108, 167] on icon at bounding box center [107, 170] width 7 height 7
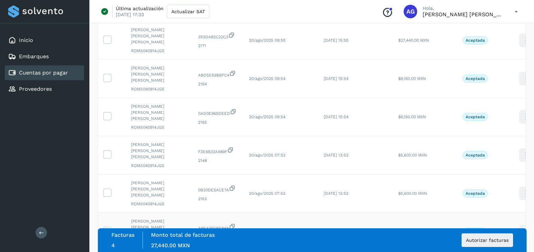
scroll to position [260, 0]
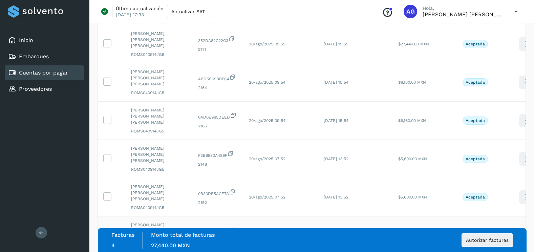
click at [109, 231] on icon at bounding box center [107, 234] width 7 height 7
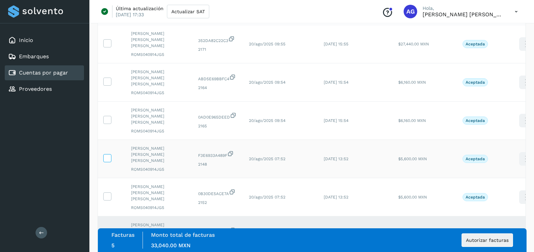
drag, startPoint x: 108, startPoint y: 140, endPoint x: 109, endPoint y: 108, distance: 32.2
click at [108, 192] on icon at bounding box center [107, 195] width 7 height 7
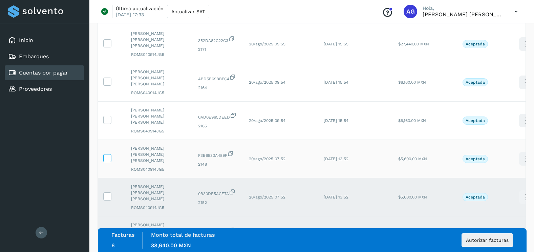
click at [109, 154] on icon at bounding box center [107, 157] width 7 height 7
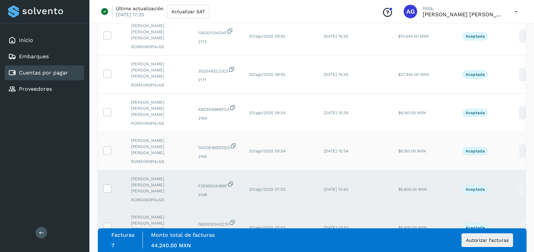
scroll to position [193, 0]
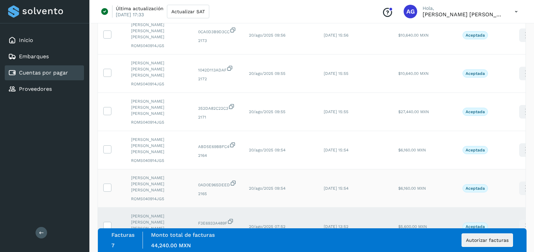
drag, startPoint x: 110, startPoint y: 141, endPoint x: 109, endPoint y: 135, distance: 6.2
click at [109, 184] on icon at bounding box center [107, 187] width 7 height 7
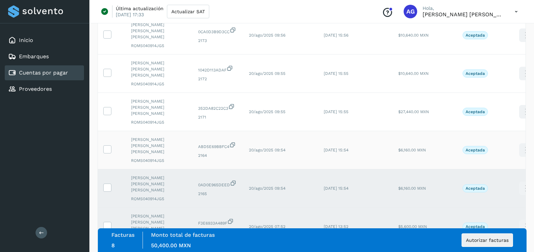
drag, startPoint x: 108, startPoint y: 114, endPoint x: 107, endPoint y: 95, distance: 19.0
click at [108, 131] on td at bounding box center [112, 150] width 28 height 38
click at [107, 131] on td at bounding box center [112, 150] width 28 height 38
drag, startPoint x: 107, startPoint y: 103, endPoint x: 108, endPoint y: 79, distance: 23.7
click at [108, 107] on icon at bounding box center [107, 110] width 7 height 7
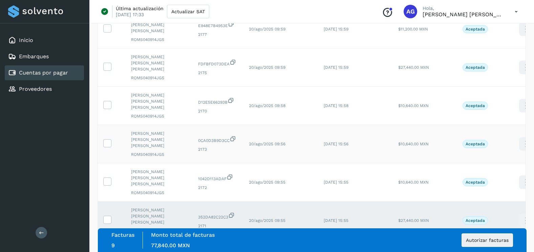
scroll to position [125, 0]
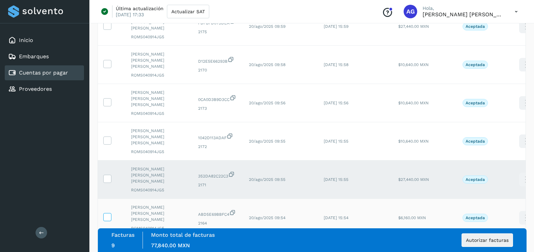
click at [111, 213] on label at bounding box center [107, 217] width 8 height 8
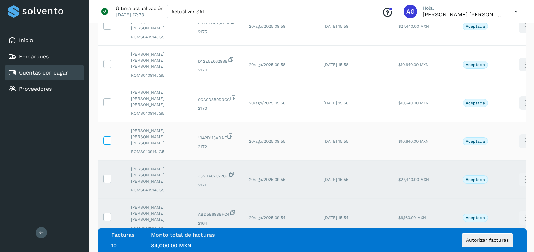
click at [106, 136] on icon at bounding box center [107, 139] width 7 height 7
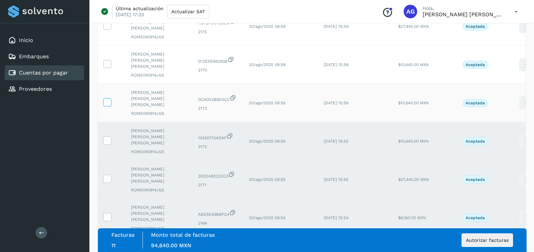
click at [107, 98] on icon at bounding box center [107, 101] width 7 height 7
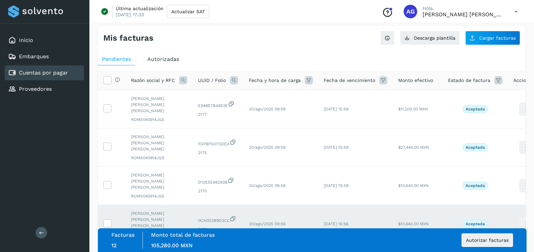
scroll to position [0, 0]
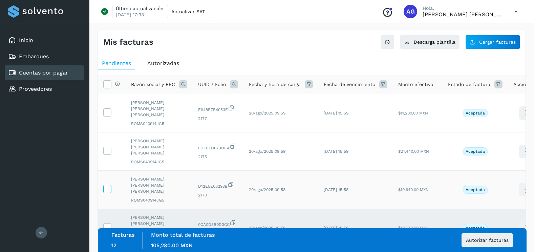
click at [108, 185] on icon at bounding box center [107, 188] width 7 height 7
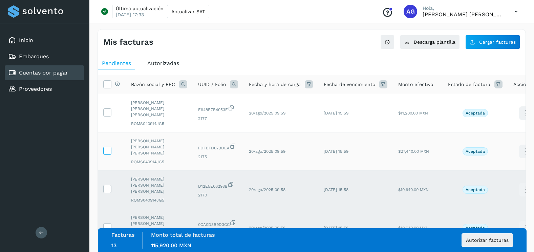
click at [110, 147] on icon at bounding box center [107, 150] width 7 height 7
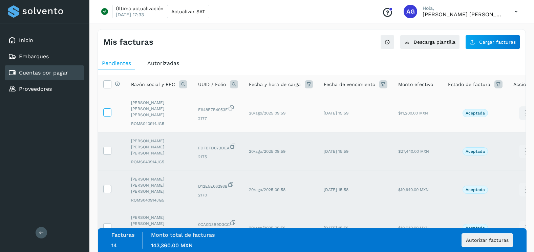
click at [107, 110] on icon at bounding box center [107, 111] width 7 height 7
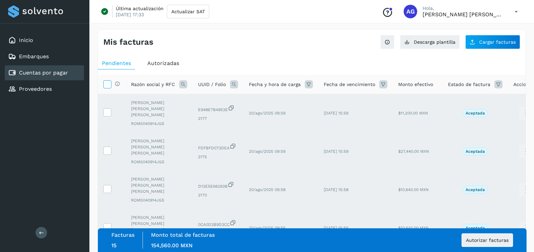
click at [110, 86] on icon at bounding box center [107, 83] width 7 height 7
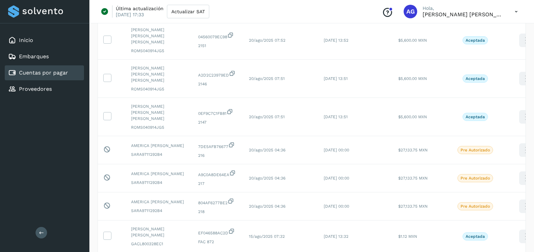
scroll to position [406, 0]
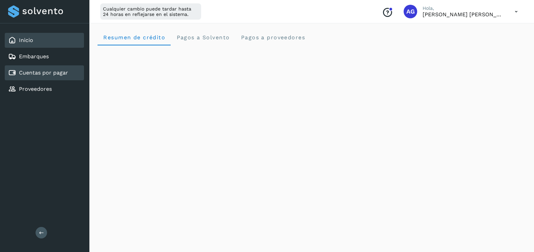
click at [69, 76] on div "Cuentas por pagar" at bounding box center [44, 72] width 79 height 15
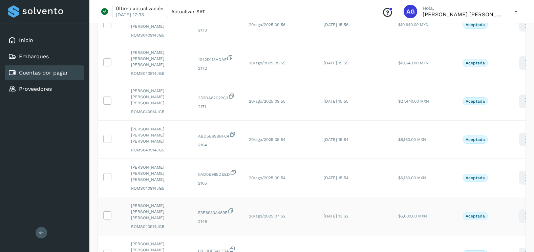
scroll to position [227, 0]
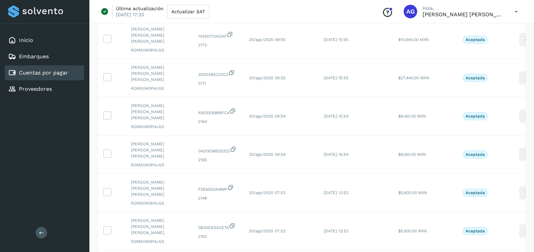
select select "**"
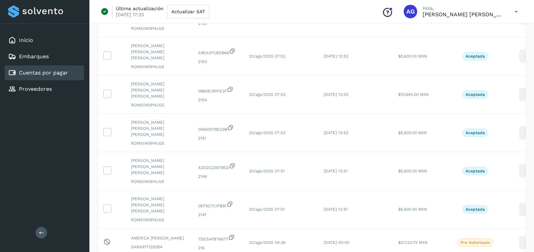
scroll to position [396, 0]
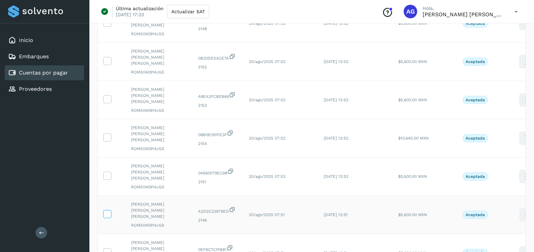
click at [104, 210] on icon at bounding box center [107, 213] width 7 height 7
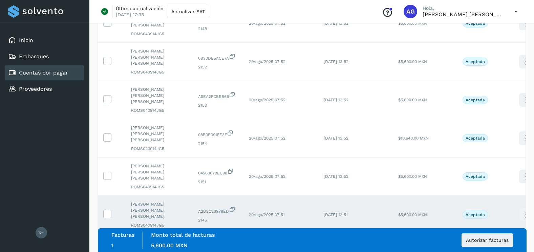
click at [110, 248] on icon at bounding box center [107, 251] width 7 height 7
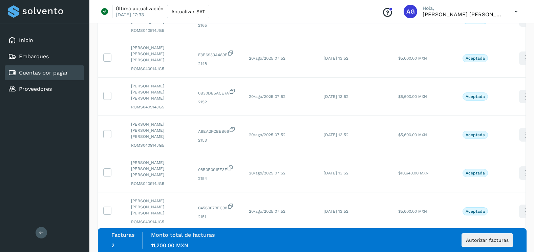
scroll to position [328, 0]
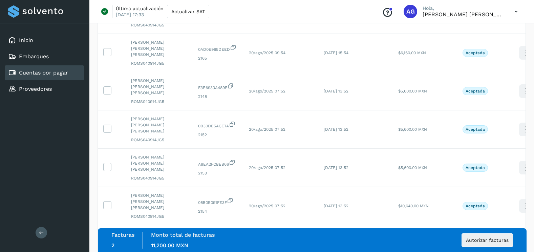
click at [110, 239] on icon at bounding box center [107, 242] width 7 height 7
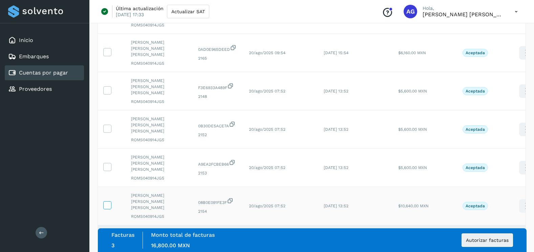
click at [109, 201] on label at bounding box center [107, 205] width 8 height 8
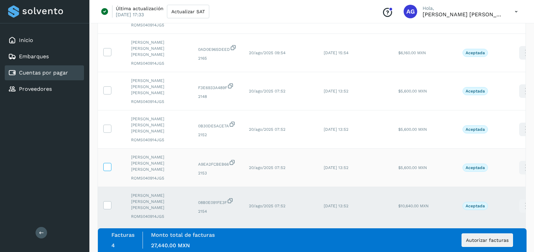
click at [107, 166] on span at bounding box center [107, 168] width 7 height 5
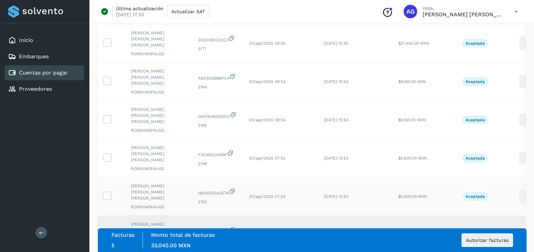
scroll to position [260, 0]
click at [106, 192] on icon at bounding box center [107, 195] width 7 height 7
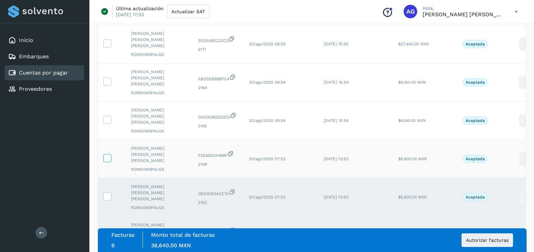
click at [107, 154] on icon at bounding box center [107, 157] width 7 height 7
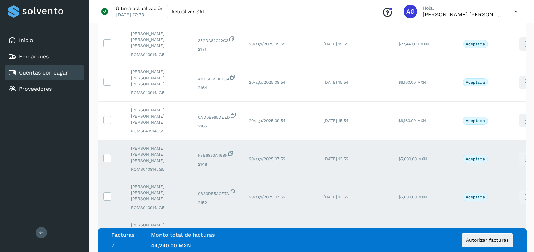
scroll to position [227, 0]
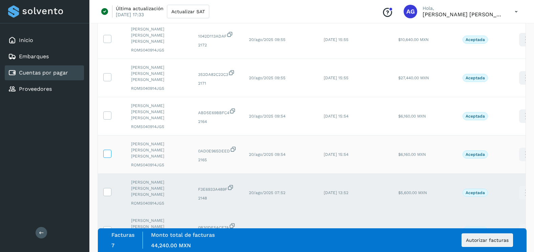
click at [108, 150] on icon at bounding box center [107, 153] width 7 height 7
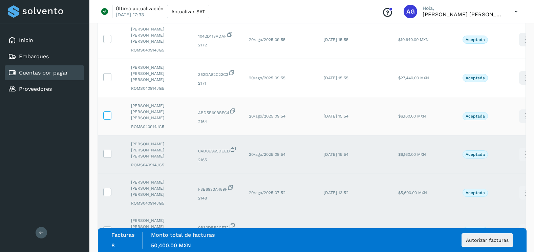
click at [105, 111] on icon at bounding box center [107, 114] width 7 height 7
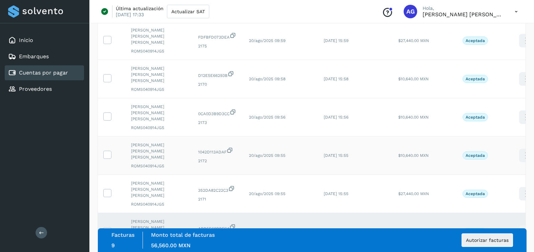
scroll to position [125, 0]
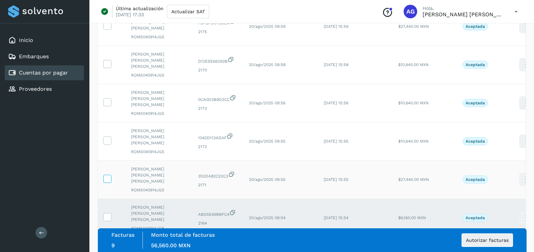
click at [108, 175] on icon at bounding box center [107, 178] width 7 height 7
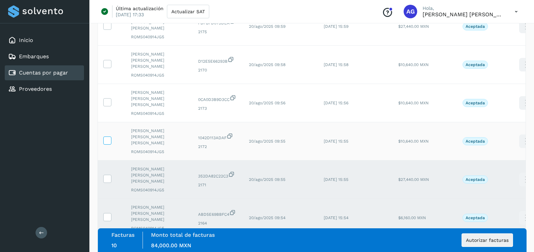
click at [104, 136] on icon at bounding box center [107, 139] width 7 height 7
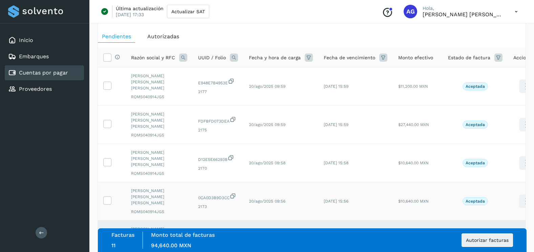
scroll to position [23, 0]
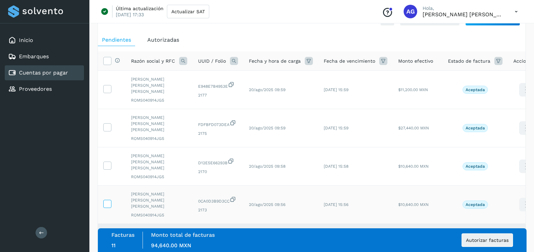
click at [110, 200] on icon at bounding box center [107, 203] width 7 height 7
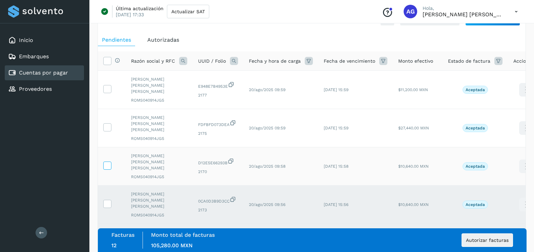
click at [110, 162] on icon at bounding box center [107, 165] width 7 height 7
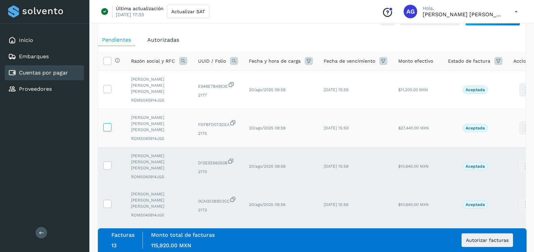
click at [110, 123] on icon at bounding box center [107, 126] width 7 height 7
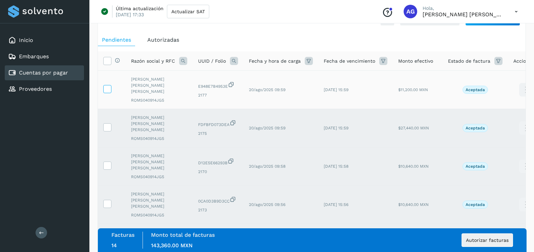
click at [107, 90] on label at bounding box center [107, 89] width 8 height 8
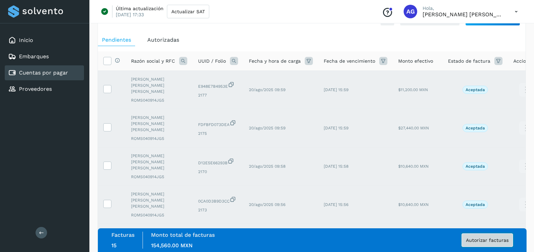
click at [483, 239] on span "Autorizar facturas" at bounding box center [487, 240] width 43 height 5
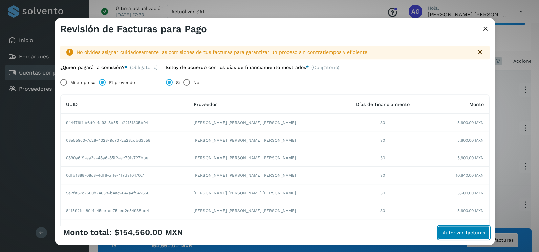
click at [441, 231] on button "Autorizar facturas" at bounding box center [463, 233] width 51 height 14
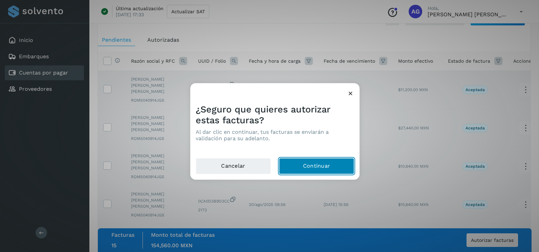
click at [292, 164] on button "Continuar" at bounding box center [316, 166] width 75 height 16
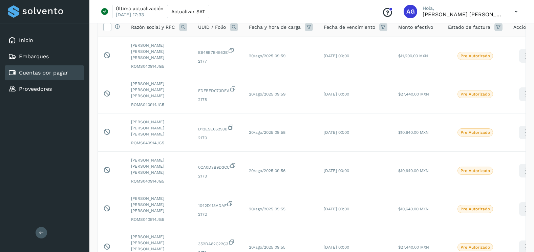
scroll to position [0, 0]
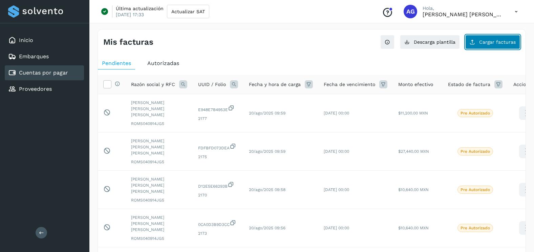
click at [499, 43] on span "Cargar facturas" at bounding box center [497, 42] width 37 height 5
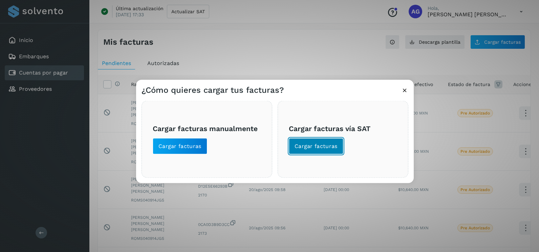
click at [333, 149] on span "Cargar facturas" at bounding box center [316, 146] width 43 height 7
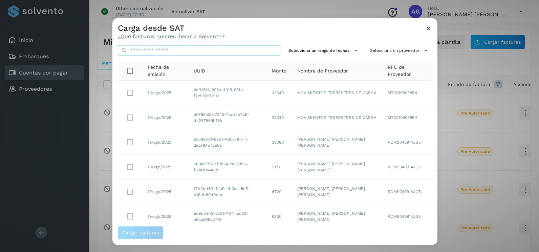
click at [194, 46] on input "text" at bounding box center [199, 50] width 163 height 11
paste input "**********"
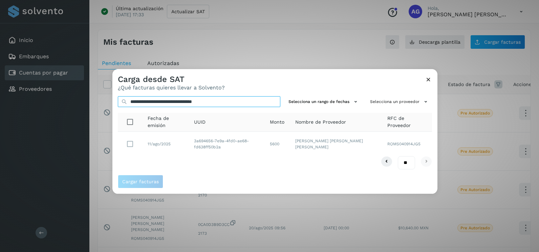
type input "**********"
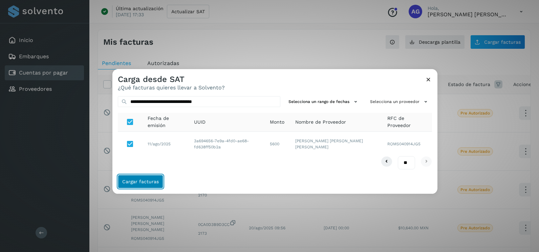
click at [156, 182] on span "Cargar facturas" at bounding box center [140, 181] width 37 height 5
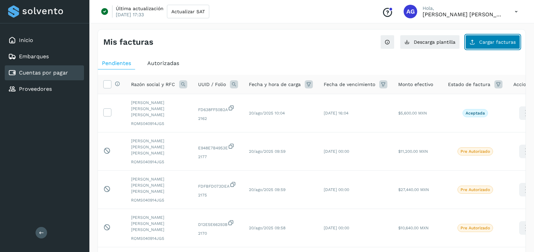
click at [493, 45] on button "Cargar facturas" at bounding box center [492, 42] width 55 height 14
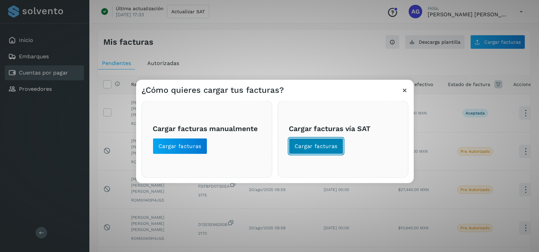
click at [321, 140] on button "Cargar facturas" at bounding box center [316, 146] width 55 height 16
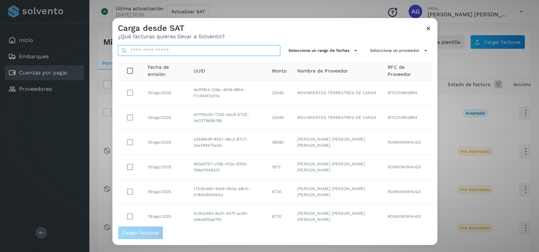
click at [229, 53] on input "text" at bounding box center [199, 50] width 163 height 11
paste input "**********"
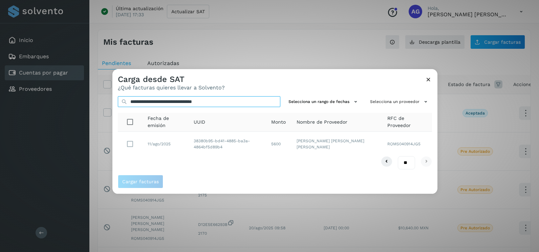
type input "**********"
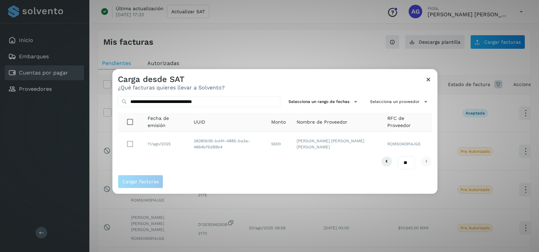
click at [137, 143] on td at bounding box center [130, 144] width 24 height 24
click at [138, 179] on span "Cargar facturas" at bounding box center [140, 181] width 37 height 5
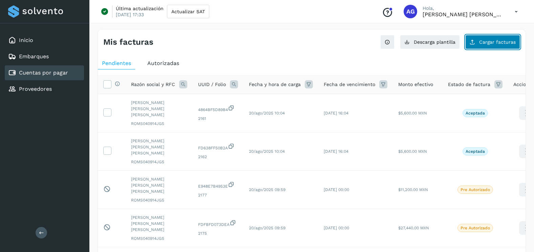
click at [492, 42] on span "Cargar facturas" at bounding box center [497, 42] width 37 height 5
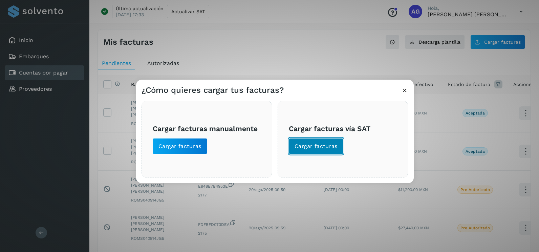
click at [322, 147] on span "Cargar facturas" at bounding box center [316, 146] width 43 height 7
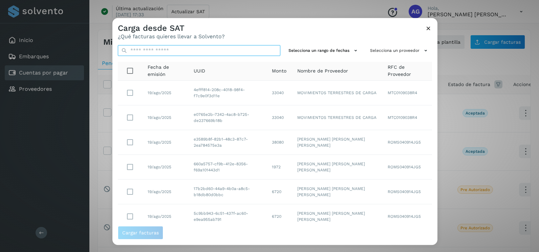
click at [227, 46] on input "text" at bounding box center [199, 50] width 163 height 11
paste input "**********"
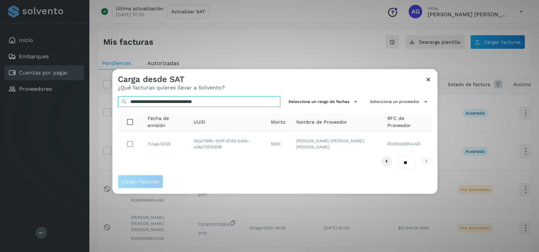
type input "**********"
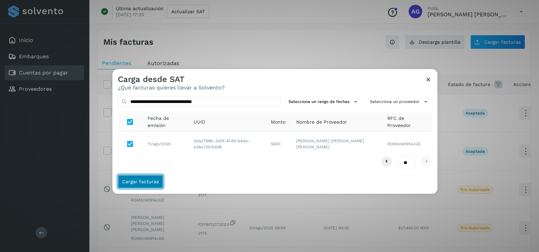
click at [135, 181] on span "Cargar facturas" at bounding box center [140, 181] width 37 height 5
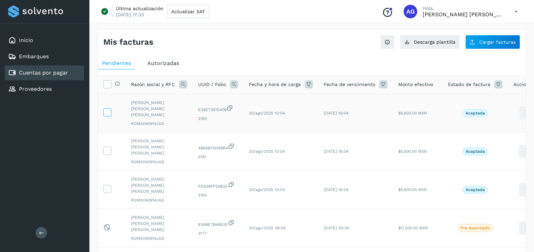
click at [107, 111] on icon at bounding box center [107, 111] width 7 height 7
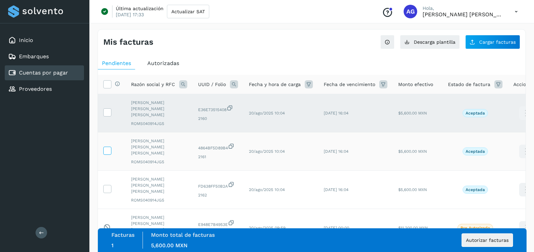
click at [106, 147] on icon at bounding box center [107, 150] width 7 height 7
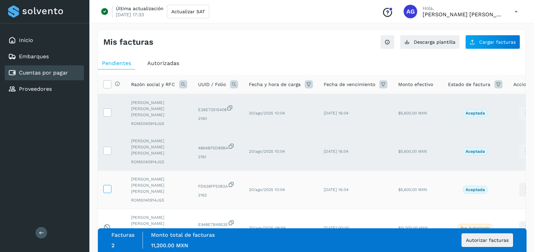
click at [106, 185] on icon at bounding box center [107, 188] width 7 height 7
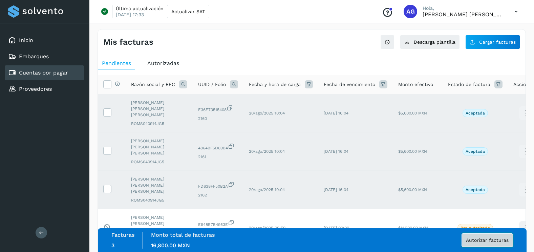
click at [473, 238] on span "Autorizar facturas" at bounding box center [487, 240] width 43 height 5
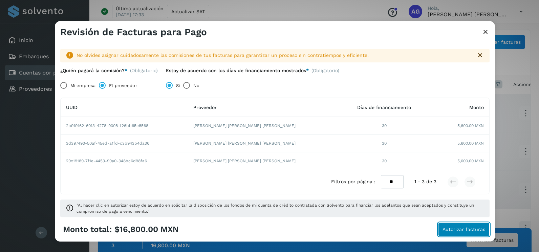
click at [448, 229] on span "Autorizar facturas" at bounding box center [464, 229] width 43 height 5
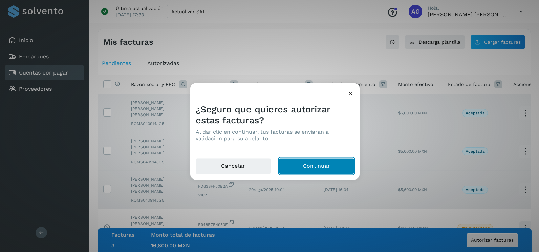
click at [313, 161] on button "Continuar" at bounding box center [316, 166] width 75 height 16
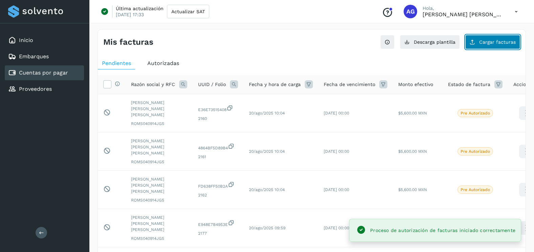
click at [493, 41] on span "Cargar facturas" at bounding box center [497, 42] width 37 height 5
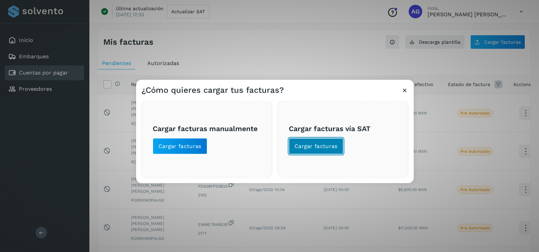
click at [321, 141] on button "Cargar facturas" at bounding box center [316, 146] width 55 height 16
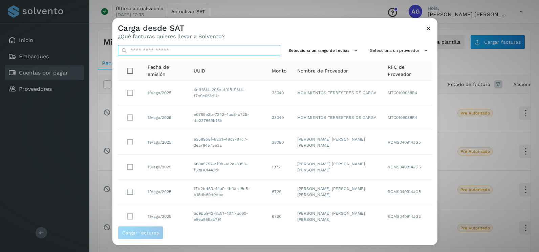
click at [187, 48] on input "text" at bounding box center [199, 50] width 163 height 11
paste input "**********"
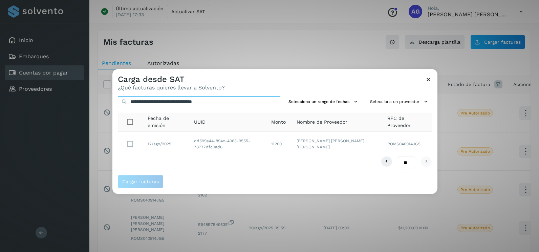
type input "**********"
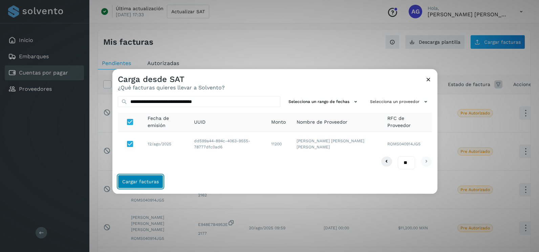
click at [155, 184] on span "Cargar facturas" at bounding box center [140, 181] width 37 height 5
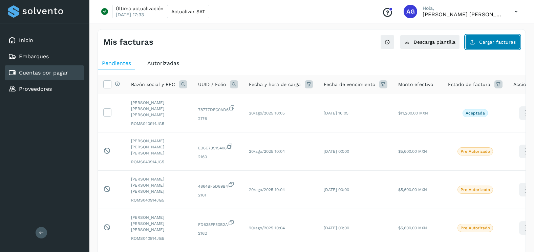
click at [477, 46] on button "Cargar facturas" at bounding box center [492, 42] width 55 height 14
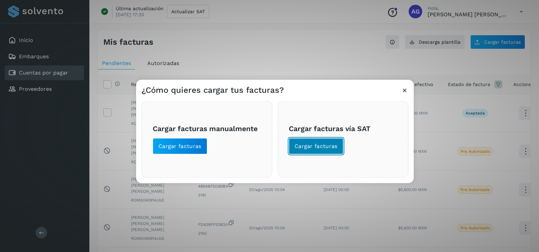
click at [337, 143] on button "Cargar facturas" at bounding box center [316, 146] width 55 height 16
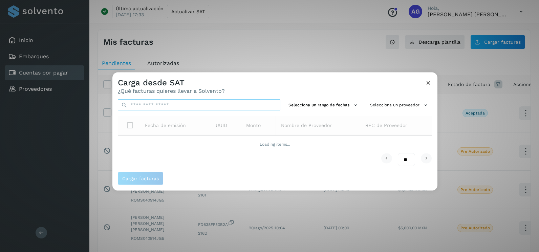
click at [189, 105] on input "text" at bounding box center [199, 105] width 163 height 11
click at [245, 85] on div "Carga desde SAT ¿Qué facturas quieres llevar a Solvento?" at bounding box center [274, 83] width 325 height 22
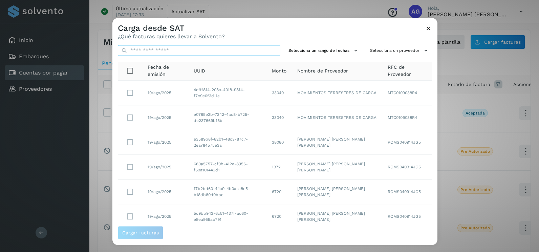
click at [223, 52] on input "text" at bounding box center [199, 50] width 163 height 11
paste input "**********"
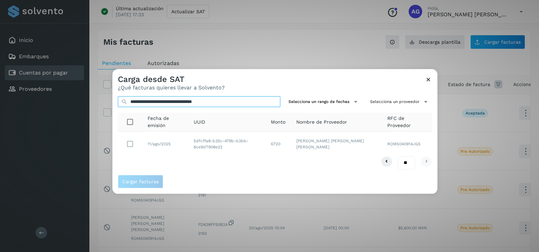
type input "**********"
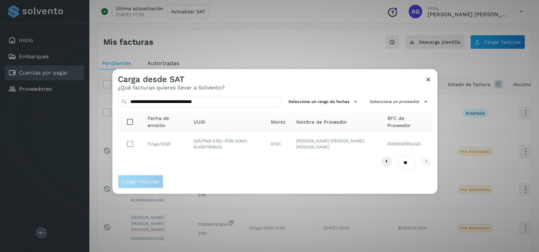
click at [188, 145] on td "11/ago/2025" at bounding box center [226, 144] width 77 height 24
click at [156, 181] on span "Cargar facturas" at bounding box center [140, 181] width 37 height 5
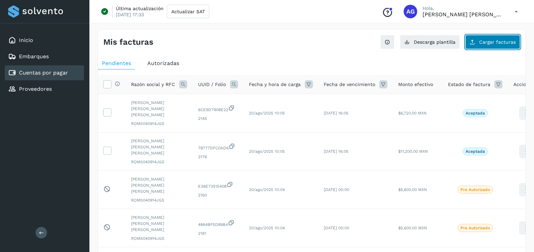
click at [504, 42] on span "Cargar facturas" at bounding box center [497, 42] width 37 height 5
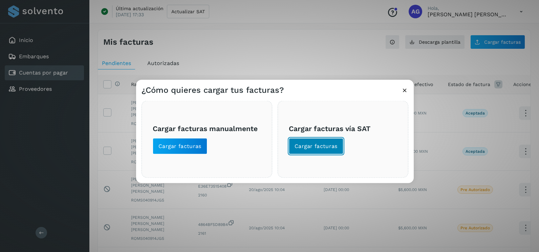
click at [316, 139] on button "Cargar facturas" at bounding box center [316, 146] width 55 height 16
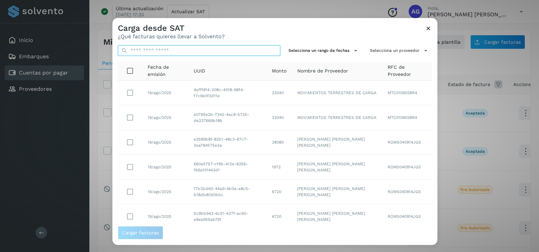
click at [240, 49] on input "text" at bounding box center [199, 50] width 163 height 11
paste input "**********"
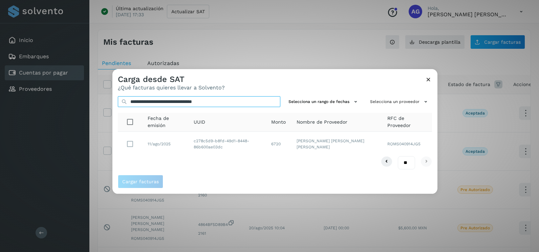
type input "**********"
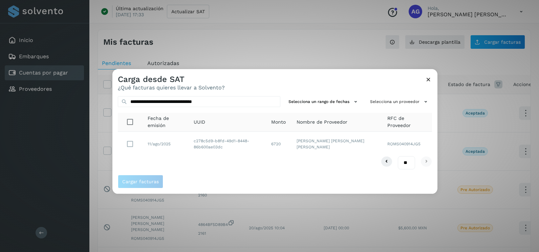
drag, startPoint x: 182, startPoint y: 135, endPoint x: 189, endPoint y: 150, distance: 16.4
click at [189, 150] on td "11/ago/2025" at bounding box center [227, 144] width 78 height 24
click at [120, 144] on td at bounding box center [130, 144] width 24 height 24
click at [152, 184] on span "Cargar facturas" at bounding box center [140, 181] width 37 height 5
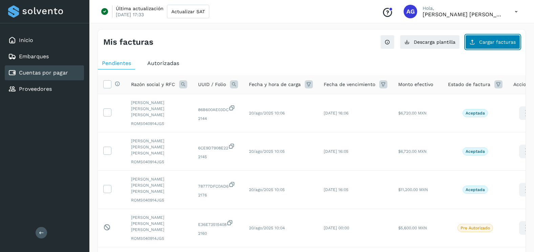
click at [488, 41] on span "Cargar facturas" at bounding box center [497, 42] width 37 height 5
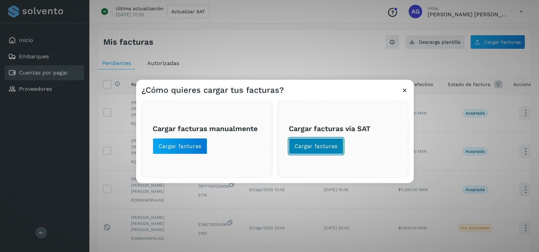
click at [307, 146] on span "Cargar facturas" at bounding box center [316, 146] width 43 height 7
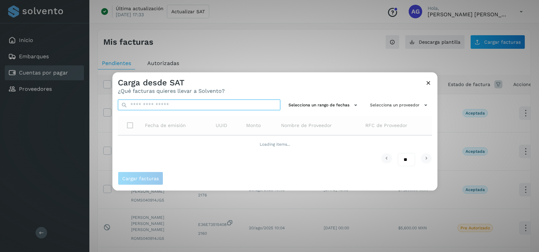
click at [159, 105] on input "text" at bounding box center [199, 105] width 163 height 11
paste input "**********"
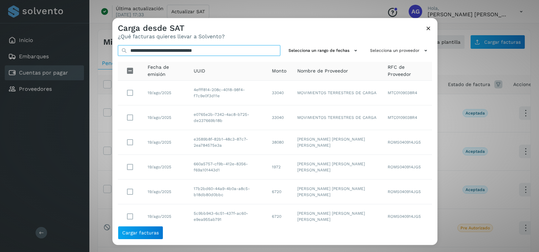
click at [245, 52] on input "**********" at bounding box center [199, 50] width 163 height 11
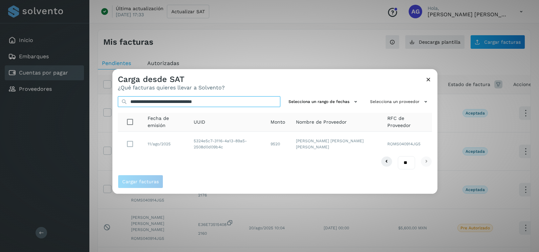
type input "**********"
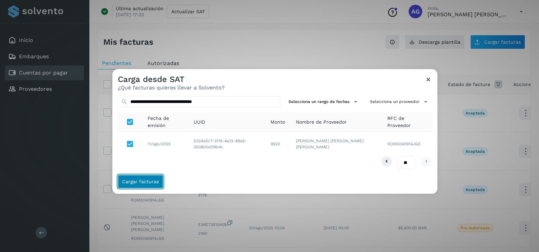
click at [149, 182] on span "Cargar facturas" at bounding box center [140, 181] width 37 height 5
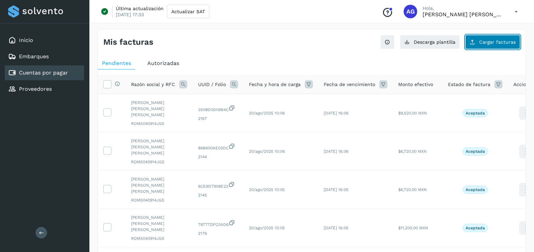
click at [491, 43] on span "Cargar facturas" at bounding box center [497, 42] width 37 height 5
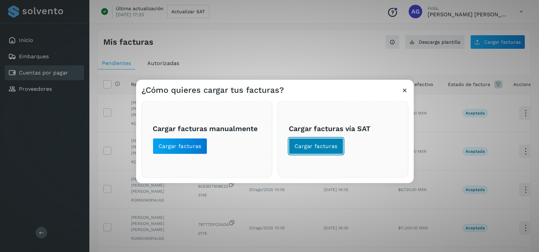
click at [339, 144] on button "Cargar facturas" at bounding box center [316, 146] width 55 height 16
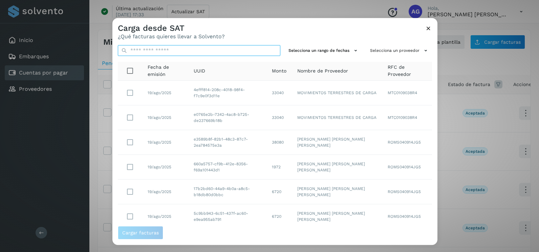
click at [214, 48] on input "text" at bounding box center [199, 50] width 163 height 11
paste input "**********"
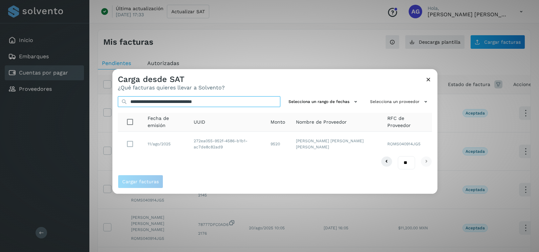
type input "**********"
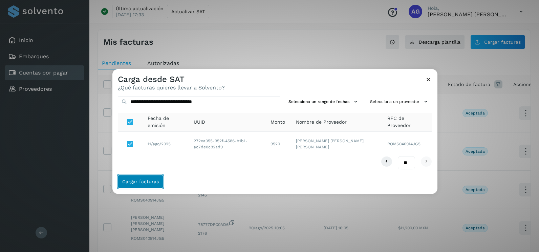
click at [142, 177] on button "Cargar facturas" at bounding box center [140, 182] width 45 height 14
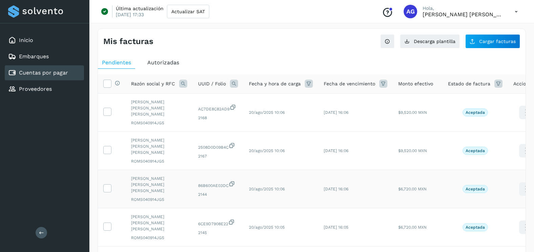
scroll to position [34, 0]
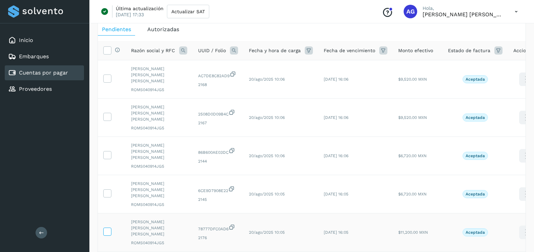
click at [105, 228] on icon at bounding box center [107, 231] width 7 height 7
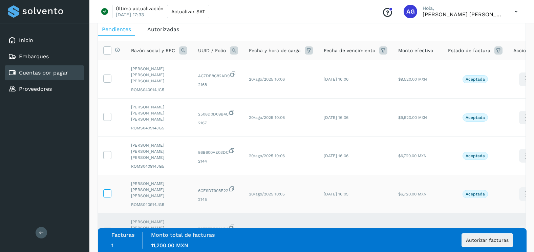
click at [109, 189] on icon at bounding box center [107, 192] width 7 height 7
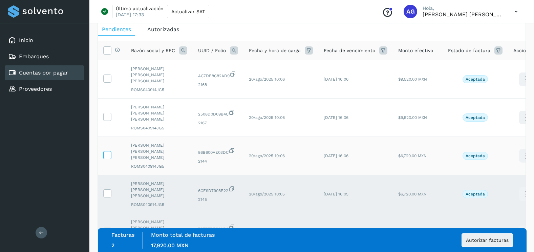
click at [105, 151] on icon at bounding box center [107, 154] width 7 height 7
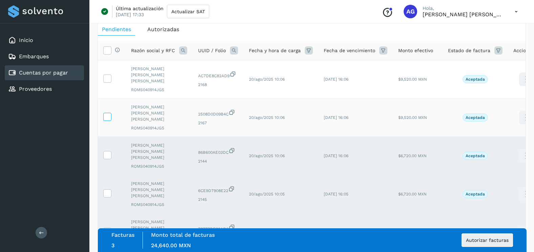
drag, startPoint x: 106, startPoint y: 107, endPoint x: 106, endPoint y: 85, distance: 21.7
click at [106, 113] on icon at bounding box center [107, 116] width 7 height 7
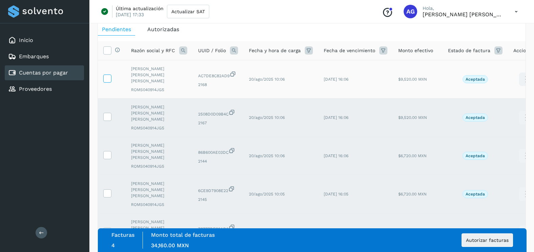
click at [107, 78] on icon at bounding box center [107, 78] width 7 height 7
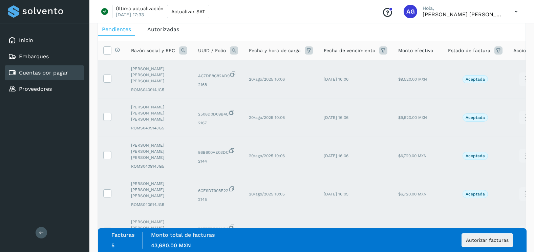
click at [492, 247] on div "Facturas 5 Monto total de facturas Monto total 43,680.00 MXN Autorizar facturas" at bounding box center [312, 240] width 402 height 17
click at [491, 242] on span "Autorizar facturas" at bounding box center [487, 240] width 43 height 5
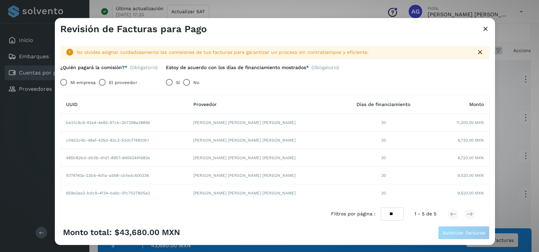
click at [112, 81] on label "El proveedor" at bounding box center [123, 83] width 28 height 14
click at [468, 230] on span "Autorizar facturas" at bounding box center [464, 232] width 43 height 5
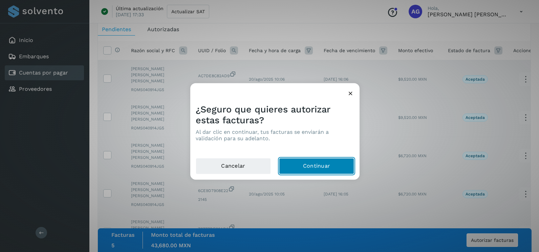
click at [318, 165] on button "Continuar" at bounding box center [316, 166] width 75 height 16
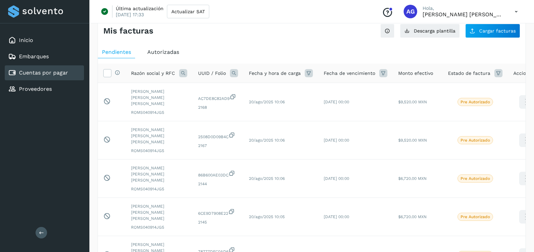
scroll to position [0, 0]
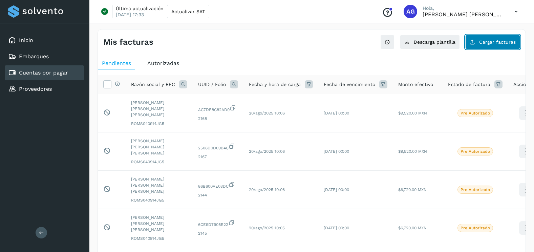
click at [490, 37] on button "Cargar facturas" at bounding box center [492, 42] width 55 height 14
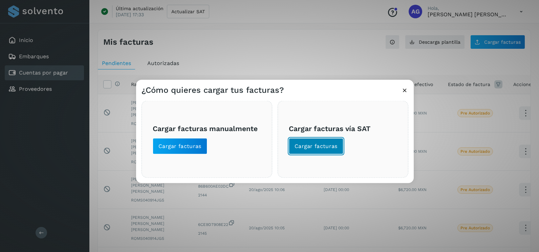
click at [332, 147] on span "Cargar facturas" at bounding box center [316, 146] width 43 height 7
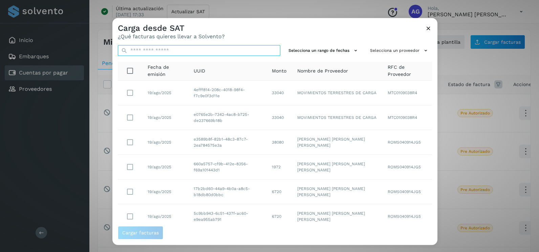
click at [199, 50] on input "text" at bounding box center [199, 50] width 163 height 11
paste input "**********"
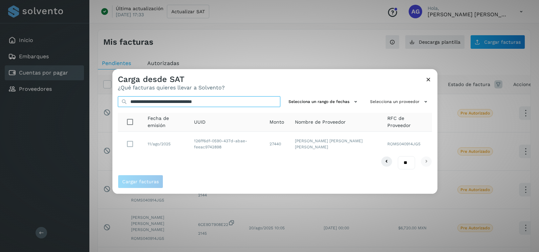
type input "**********"
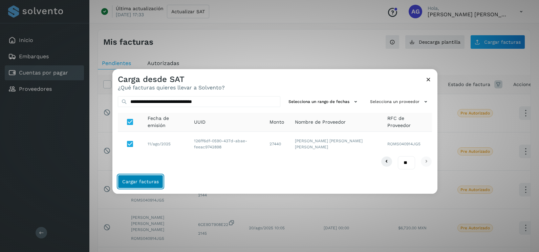
click at [161, 183] on button "Cargar facturas" at bounding box center [140, 182] width 45 height 14
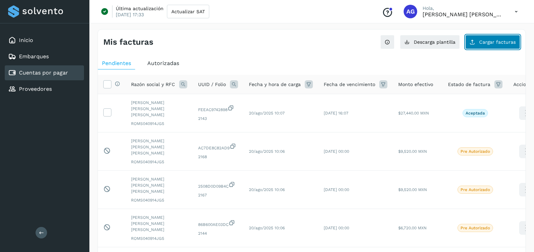
click at [487, 47] on button "Cargar facturas" at bounding box center [492, 42] width 55 height 14
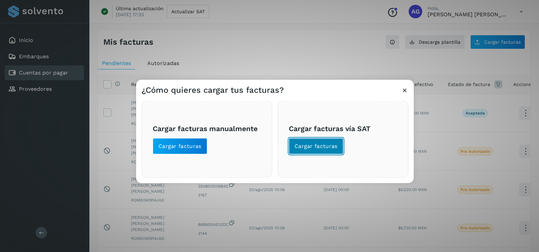
click at [307, 146] on span "Cargar facturas" at bounding box center [316, 146] width 43 height 7
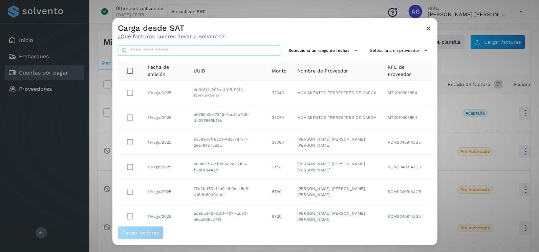
click at [235, 52] on input "text" at bounding box center [199, 50] width 163 height 11
paste input "**********"
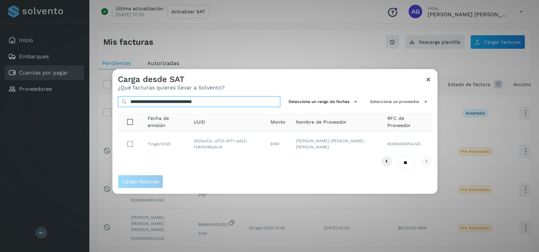
type input "**********"
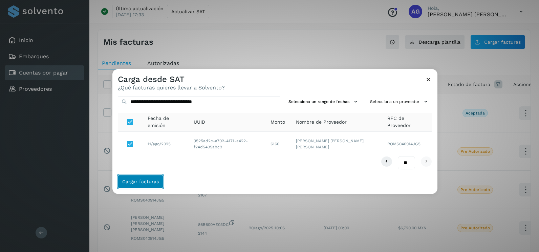
click at [150, 178] on button "Cargar facturas" at bounding box center [140, 182] width 45 height 14
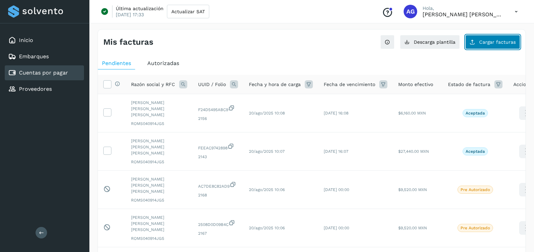
click at [486, 41] on span "Cargar facturas" at bounding box center [497, 42] width 37 height 5
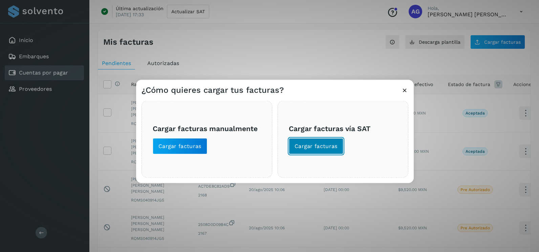
click at [324, 143] on span "Cargar facturas" at bounding box center [316, 146] width 43 height 7
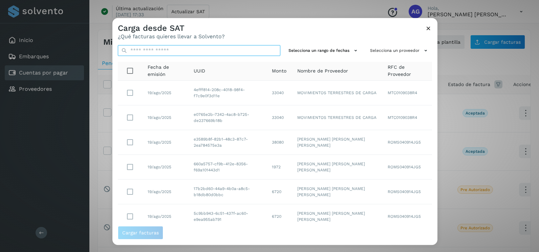
click at [205, 49] on input "text" at bounding box center [199, 50] width 163 height 11
paste input "**********"
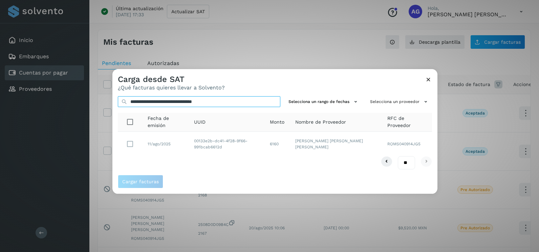
type input "**********"
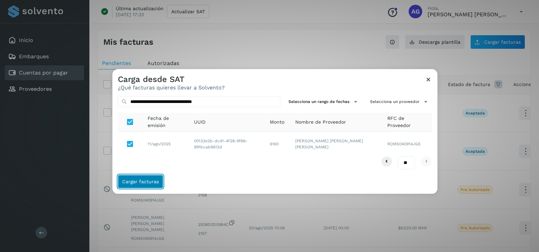
click at [154, 184] on span "Cargar facturas" at bounding box center [140, 181] width 37 height 5
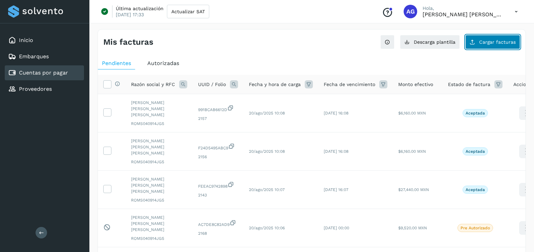
click at [480, 39] on button "Cargar facturas" at bounding box center [492, 42] width 55 height 14
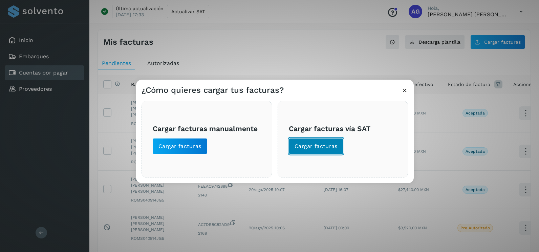
click at [309, 146] on span "Cargar facturas" at bounding box center [316, 146] width 43 height 7
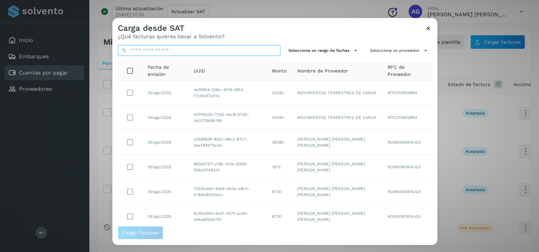
click at [224, 52] on input "text" at bounding box center [199, 50] width 163 height 11
paste input "**********"
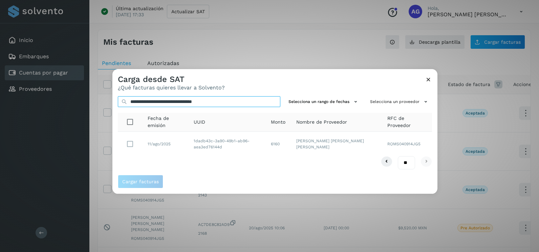
type input "**********"
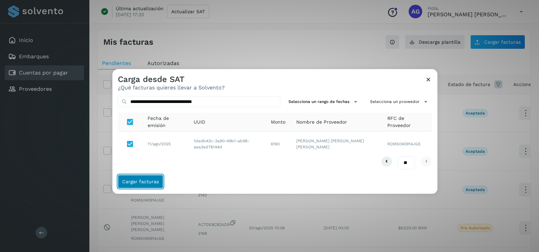
click at [148, 181] on span "Cargar facturas" at bounding box center [140, 181] width 37 height 5
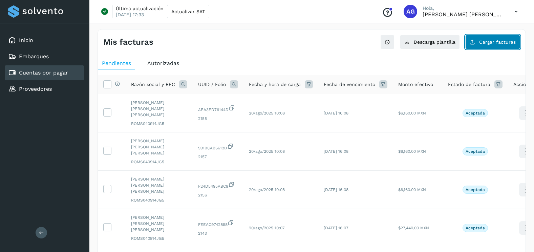
click at [503, 46] on button "Cargar facturas" at bounding box center [492, 42] width 55 height 14
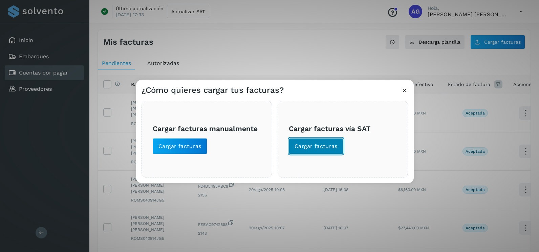
click at [332, 149] on span "Cargar facturas" at bounding box center [316, 146] width 43 height 7
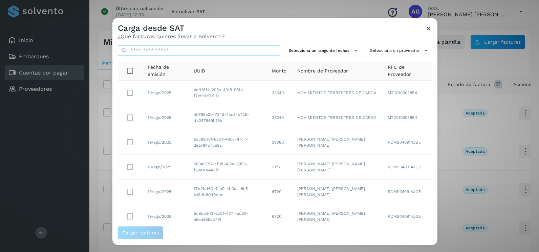
click at [227, 50] on input "text" at bounding box center [199, 50] width 163 height 11
paste input "**********"
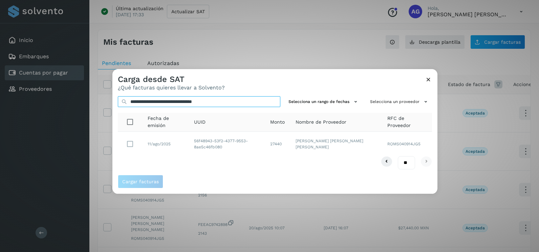
type input "**********"
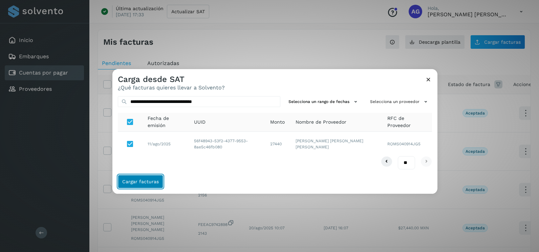
click at [153, 180] on span "Cargar facturas" at bounding box center [140, 181] width 37 height 5
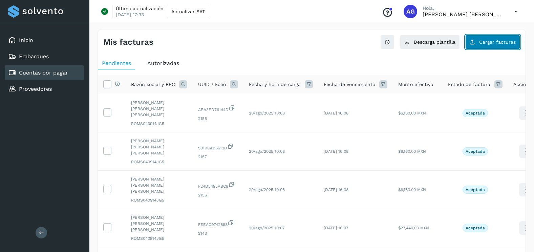
click at [501, 39] on button "Cargar facturas" at bounding box center [492, 42] width 55 height 14
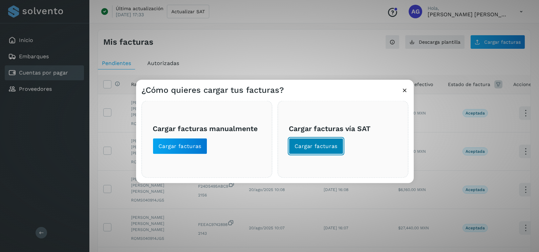
click at [312, 149] on span "Cargar facturas" at bounding box center [316, 146] width 43 height 7
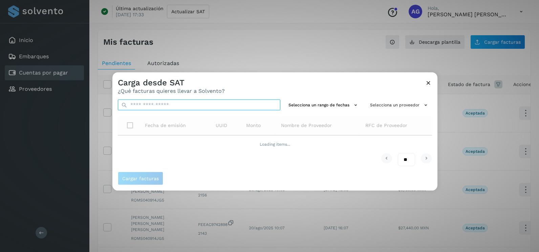
click at [184, 106] on input "text" at bounding box center [199, 105] width 163 height 11
click at [263, 85] on div "Carga desde SAT ¿Qué facturas quieres llevar a Solvento?" at bounding box center [274, 83] width 325 height 22
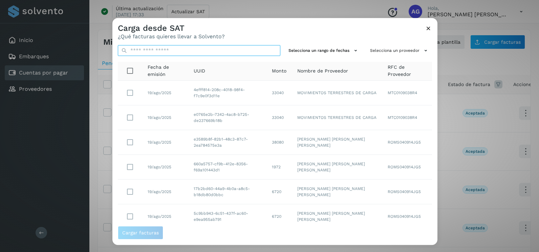
click at [245, 51] on input "text" at bounding box center [199, 50] width 163 height 11
paste input "**********"
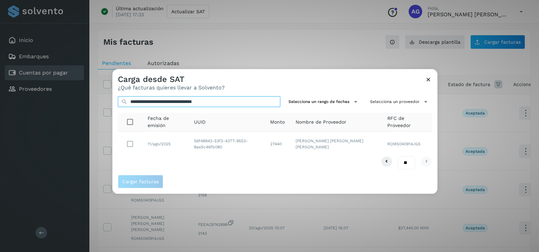
type input "**********"
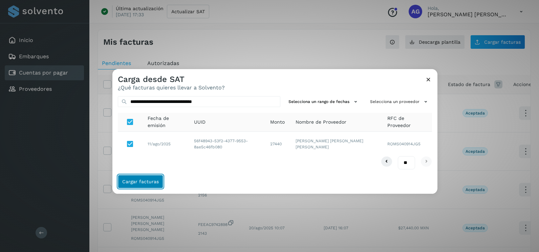
click at [132, 181] on span "Cargar facturas" at bounding box center [140, 181] width 37 height 5
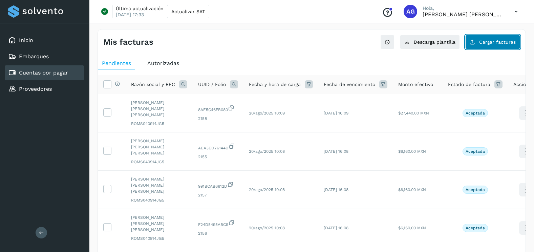
click at [516, 38] on button "Cargar facturas" at bounding box center [492, 42] width 55 height 14
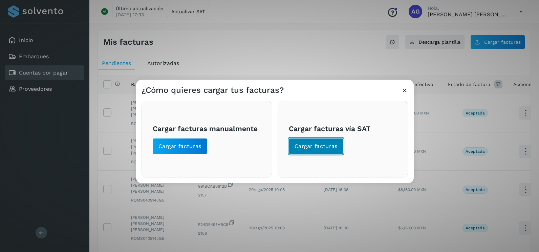
click at [319, 154] on button "Cargar facturas" at bounding box center [316, 146] width 55 height 16
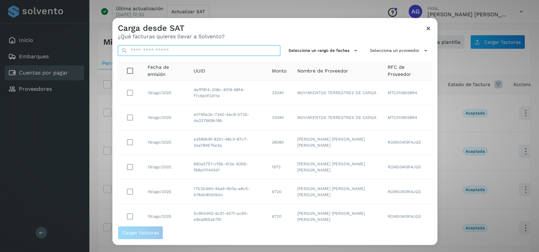
click at [261, 48] on input "text" at bounding box center [199, 50] width 163 height 11
paste input "**********"
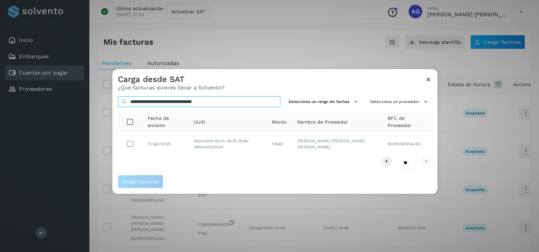
type input "**********"
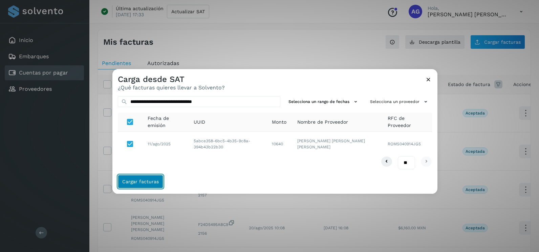
click at [130, 186] on button "Cargar facturas" at bounding box center [140, 182] width 45 height 14
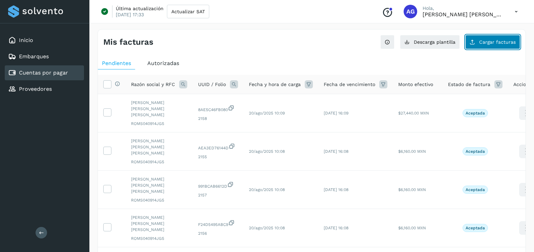
click at [493, 42] on span "Cargar facturas" at bounding box center [497, 42] width 37 height 5
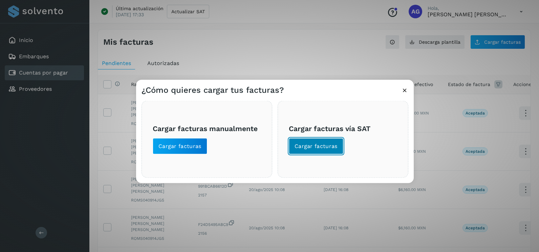
click at [322, 144] on span "Cargar facturas" at bounding box center [316, 146] width 43 height 7
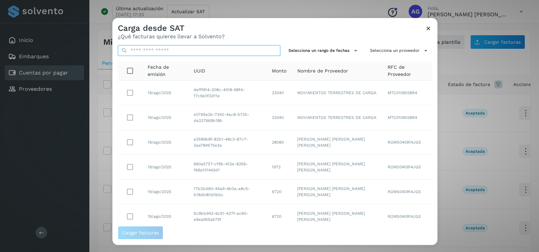
click at [202, 48] on input "text" at bounding box center [199, 50] width 163 height 11
paste input "**********"
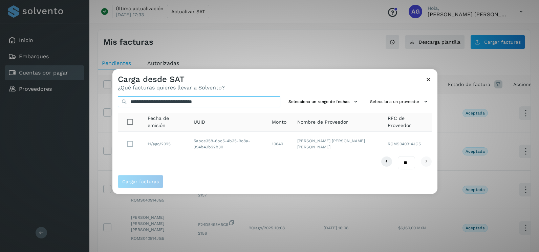
type input "**********"
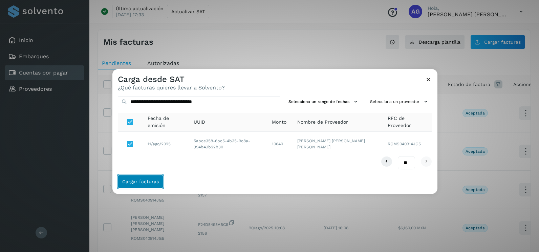
click at [131, 178] on button "Cargar facturas" at bounding box center [140, 182] width 45 height 14
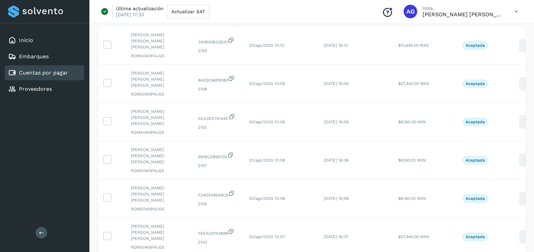
scroll to position [102, 0]
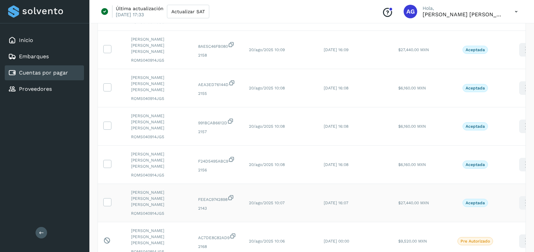
click at [112, 184] on td at bounding box center [112, 203] width 28 height 38
click at [109, 198] on icon at bounding box center [107, 201] width 7 height 7
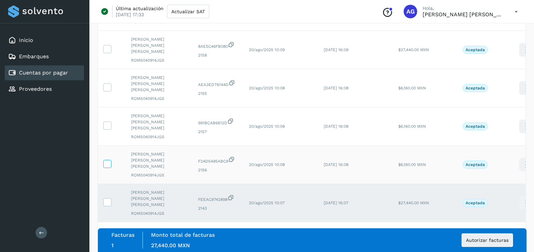
click at [106, 160] on icon at bounding box center [107, 163] width 7 height 7
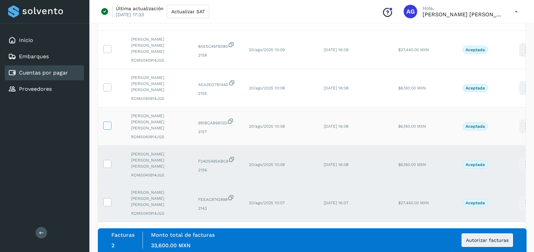
click at [111, 122] on label at bounding box center [107, 126] width 8 height 8
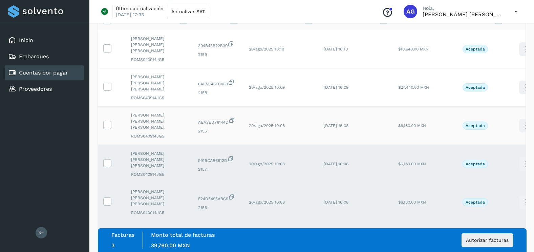
scroll to position [0, 0]
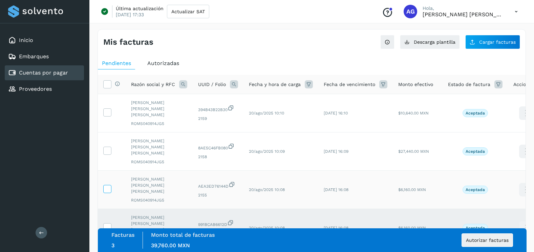
click at [109, 188] on span at bounding box center [107, 190] width 7 height 5
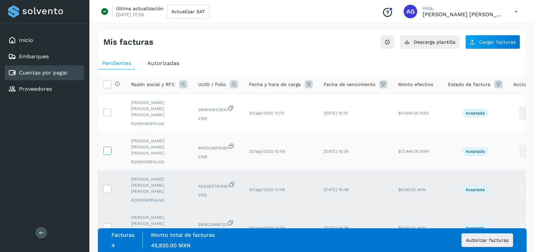
click at [109, 147] on icon at bounding box center [107, 150] width 7 height 7
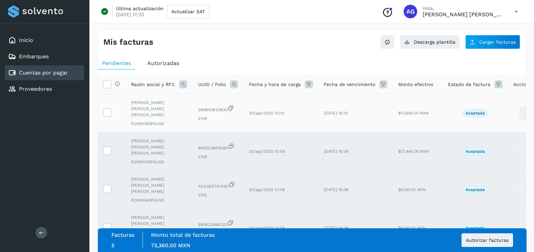
click at [111, 110] on td at bounding box center [112, 113] width 28 height 38
drag, startPoint x: 110, startPoint y: 110, endPoint x: 139, endPoint y: 128, distance: 34.0
click at [109, 110] on icon at bounding box center [107, 111] width 7 height 7
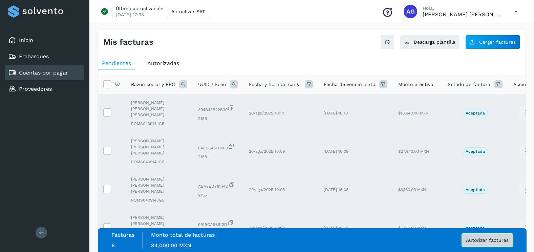
click at [504, 241] on span "Autorizar facturas" at bounding box center [487, 240] width 43 height 5
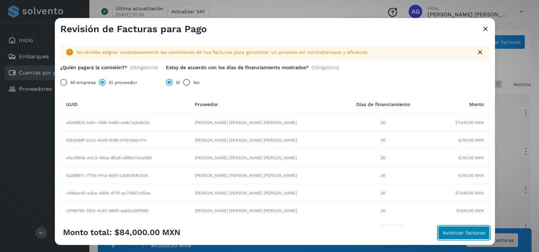
click at [465, 233] on span "Autorizar facturas" at bounding box center [464, 232] width 43 height 5
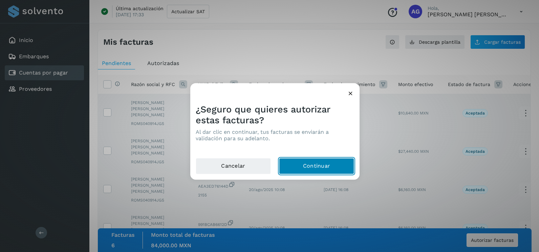
click at [327, 169] on button "Continuar" at bounding box center [316, 166] width 75 height 16
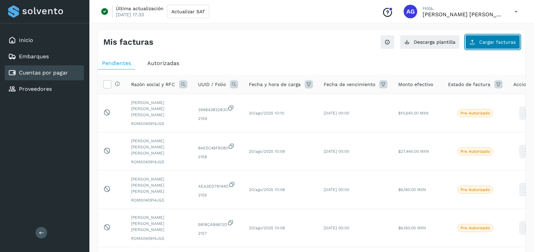
click at [505, 45] on button "Cargar facturas" at bounding box center [492, 42] width 55 height 14
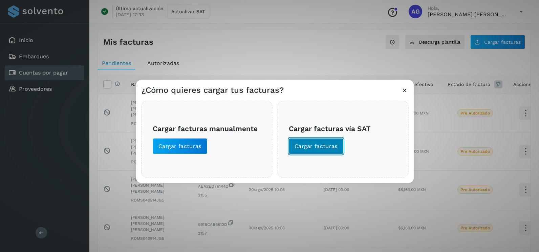
click at [339, 148] on button "Cargar facturas" at bounding box center [316, 146] width 55 height 16
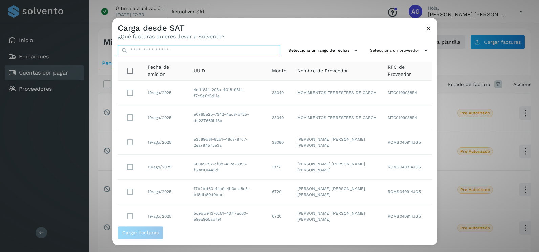
click at [229, 49] on input "text" at bounding box center [199, 50] width 163 height 11
paste input "**********"
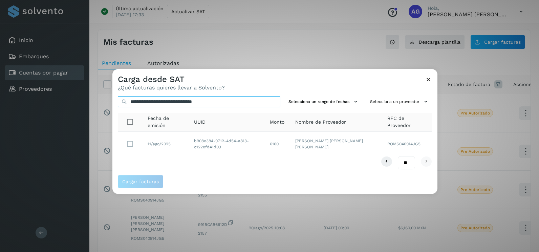
type input "**********"
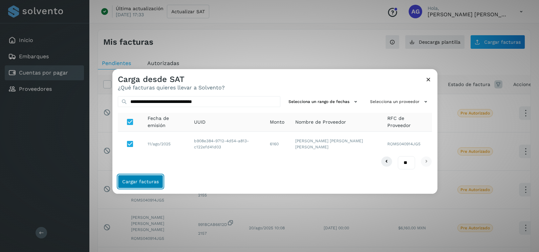
click at [156, 181] on span "Cargar facturas" at bounding box center [140, 181] width 37 height 5
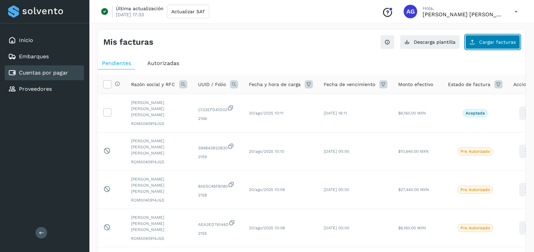
click at [494, 40] on span "Cargar facturas" at bounding box center [497, 42] width 37 height 5
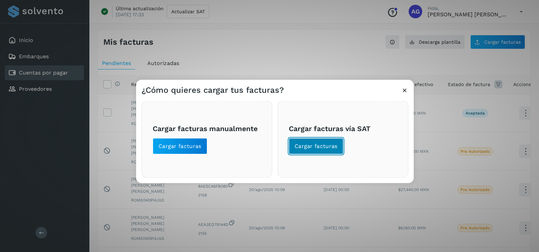
click at [310, 147] on span "Cargar facturas" at bounding box center [316, 146] width 43 height 7
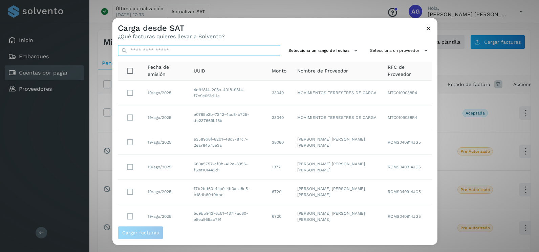
click at [251, 52] on input "text" at bounding box center [199, 50] width 163 height 11
paste input "**********"
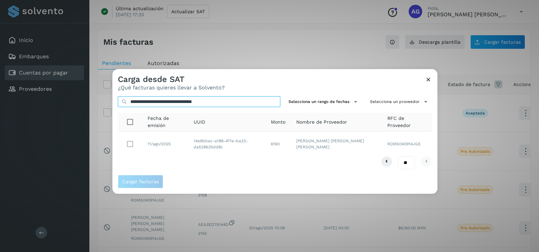
type input "**********"
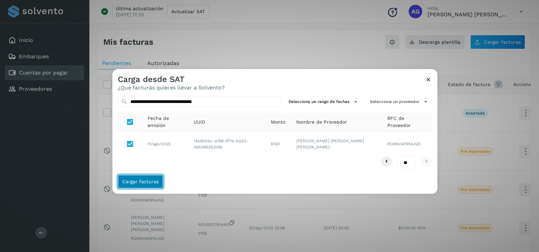
click at [142, 183] on span "Cargar facturas" at bounding box center [140, 181] width 37 height 5
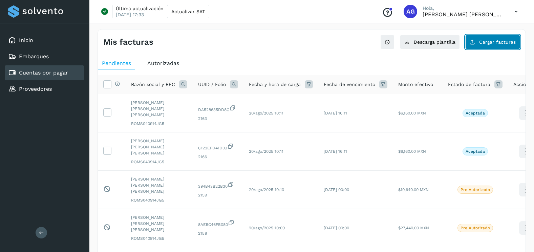
click at [497, 42] on span "Cargar facturas" at bounding box center [497, 42] width 37 height 5
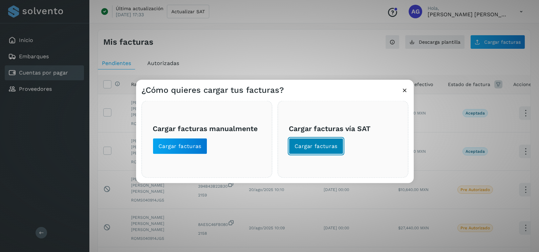
click at [318, 148] on span "Cargar facturas" at bounding box center [316, 146] width 43 height 7
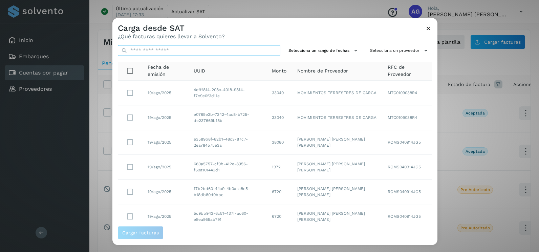
click at [230, 49] on input "text" at bounding box center [199, 50] width 163 height 11
paste input "**********"
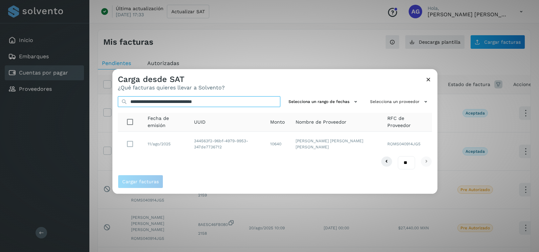
type input "**********"
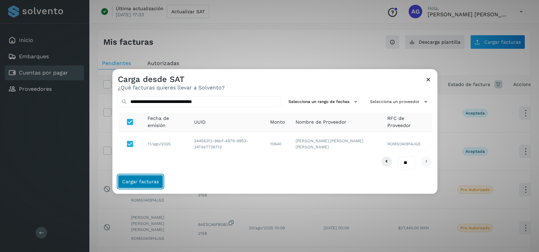
click at [140, 177] on button "Cargar facturas" at bounding box center [140, 182] width 45 height 14
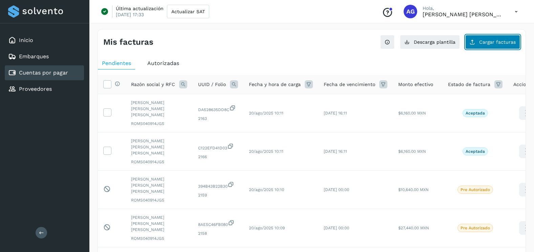
click at [485, 38] on button "Cargar facturas" at bounding box center [492, 42] width 55 height 14
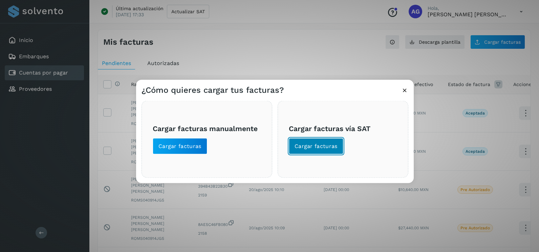
click at [311, 139] on button "Cargar facturas" at bounding box center [316, 146] width 55 height 16
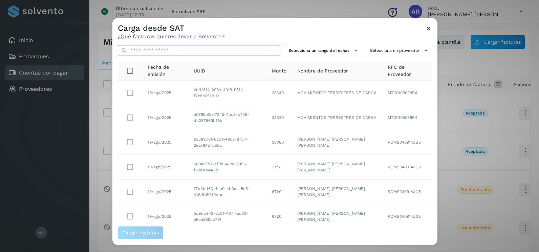
click at [222, 50] on input "text" at bounding box center [199, 50] width 163 height 11
paste input "**********"
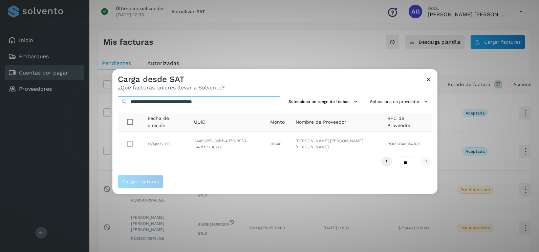
type input "**********"
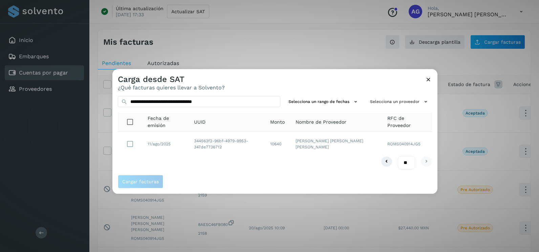
click at [189, 144] on td "11/ago/2025" at bounding box center [227, 144] width 76 height 24
click at [140, 176] on button "Cargar facturas" at bounding box center [140, 182] width 45 height 14
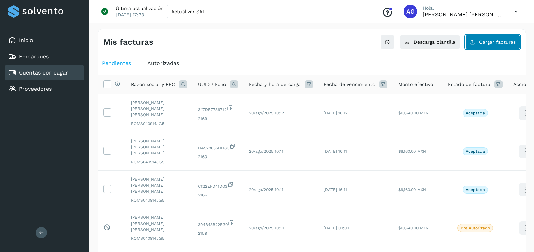
click at [499, 42] on span "Cargar facturas" at bounding box center [497, 42] width 37 height 5
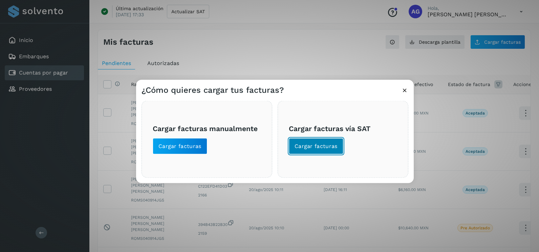
click at [322, 152] on button "Cargar facturas" at bounding box center [316, 146] width 55 height 16
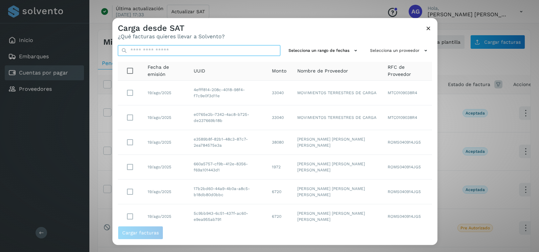
click at [194, 49] on input "text" at bounding box center [199, 50] width 163 height 11
paste input "**********"
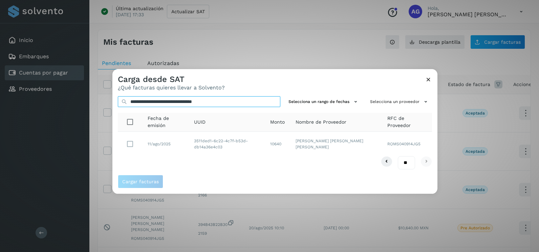
type input "**********"
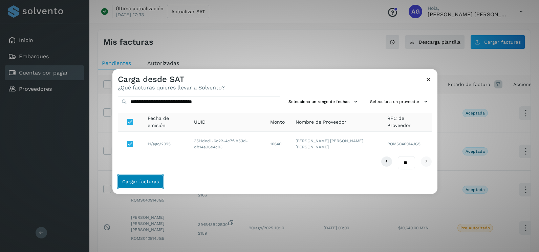
click at [145, 183] on span "Cargar facturas" at bounding box center [140, 181] width 37 height 5
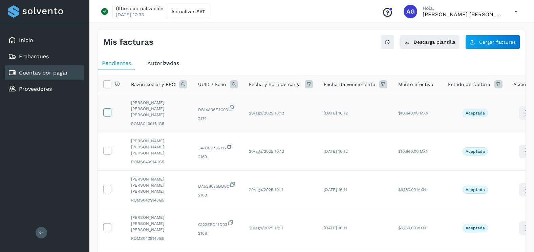
click at [110, 113] on label at bounding box center [107, 112] width 8 height 8
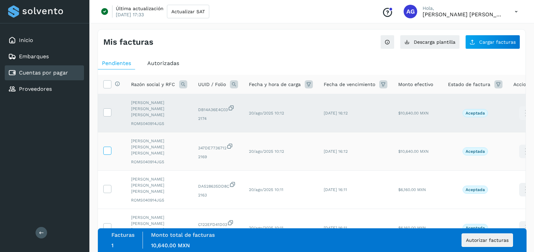
click at [109, 147] on icon at bounding box center [107, 150] width 7 height 7
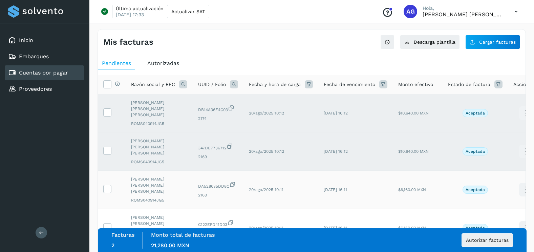
click at [107, 183] on td at bounding box center [112, 190] width 28 height 38
click at [109, 185] on label at bounding box center [107, 189] width 8 height 8
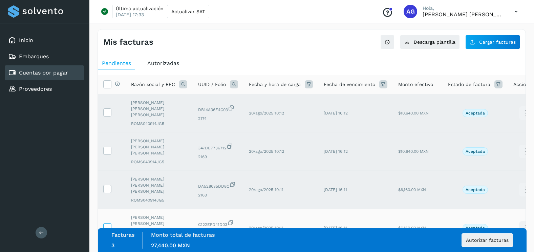
click at [108, 223] on icon at bounding box center [107, 226] width 7 height 7
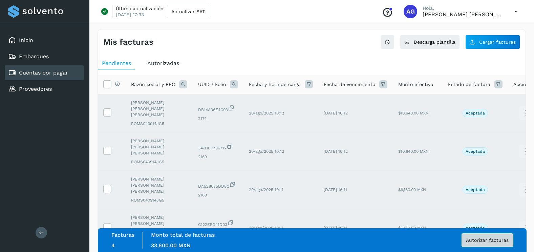
click at [495, 238] on span "Autorizar facturas" at bounding box center [487, 240] width 43 height 5
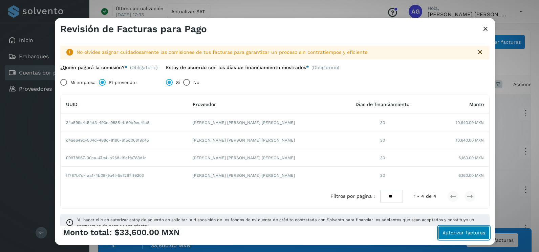
click at [463, 234] on span "Autorizar facturas" at bounding box center [464, 232] width 43 height 5
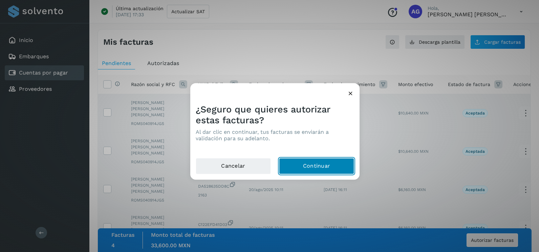
click at [322, 167] on button "Continuar" at bounding box center [316, 166] width 75 height 16
